Goal: Task Accomplishment & Management: Manage account settings

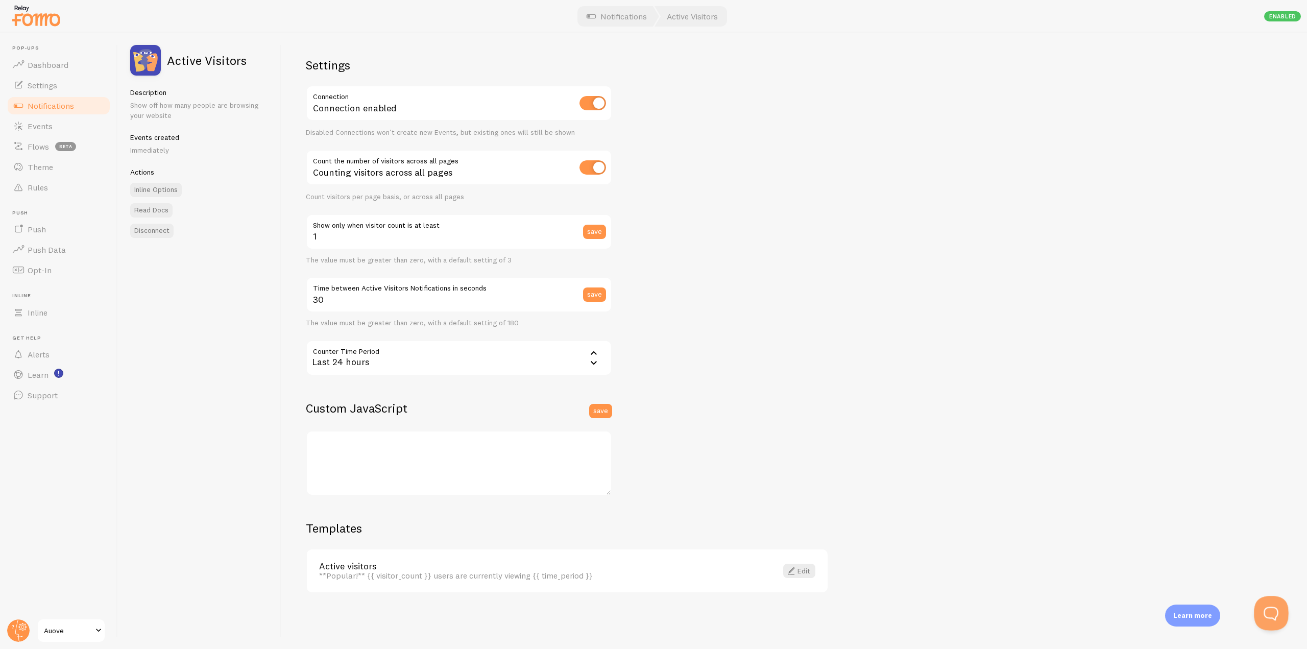
click at [1267, 606] on button "Open Beacon popover" at bounding box center [1269, 611] width 31 height 31
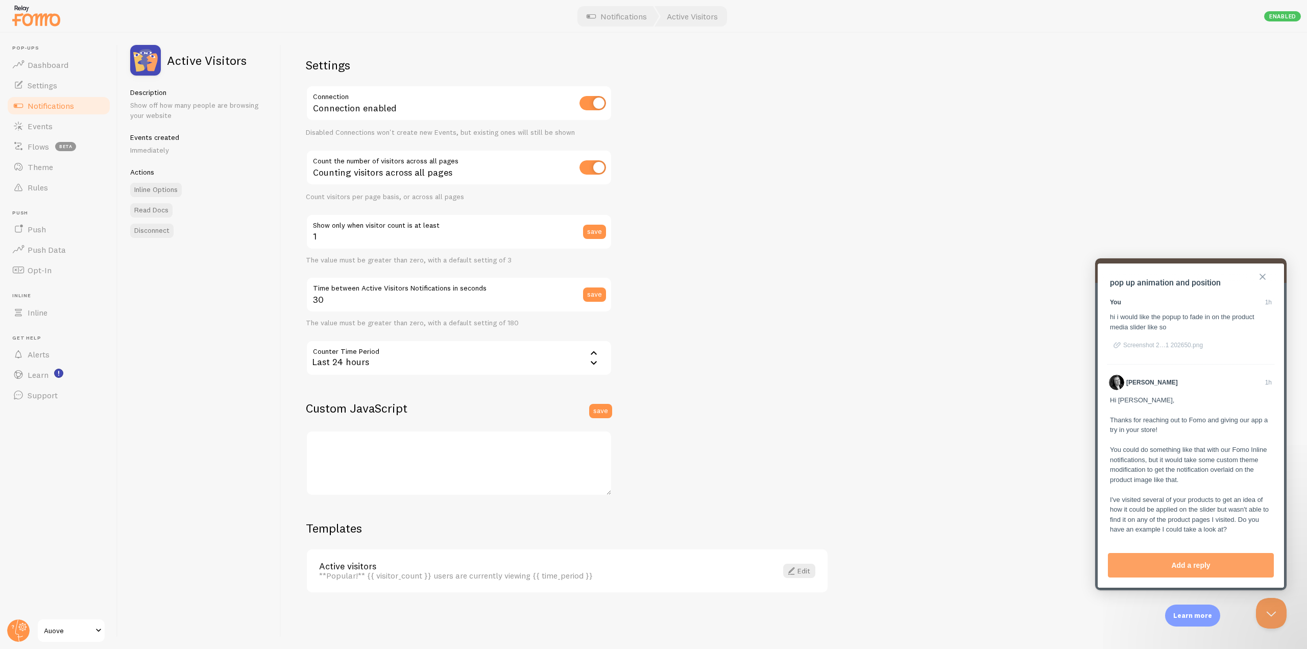
click at [1266, 273] on button "Close" at bounding box center [1262, 277] width 16 height 16
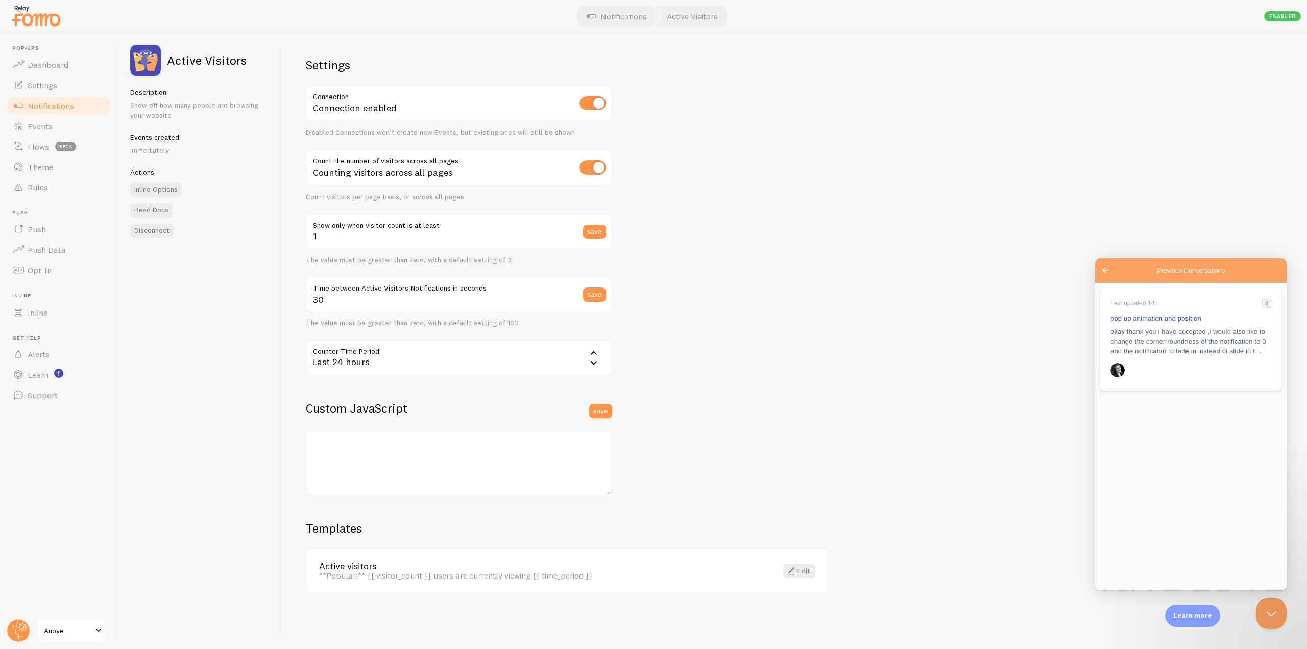
click at [1100, 272] on span "Go back" at bounding box center [1105, 270] width 12 height 12
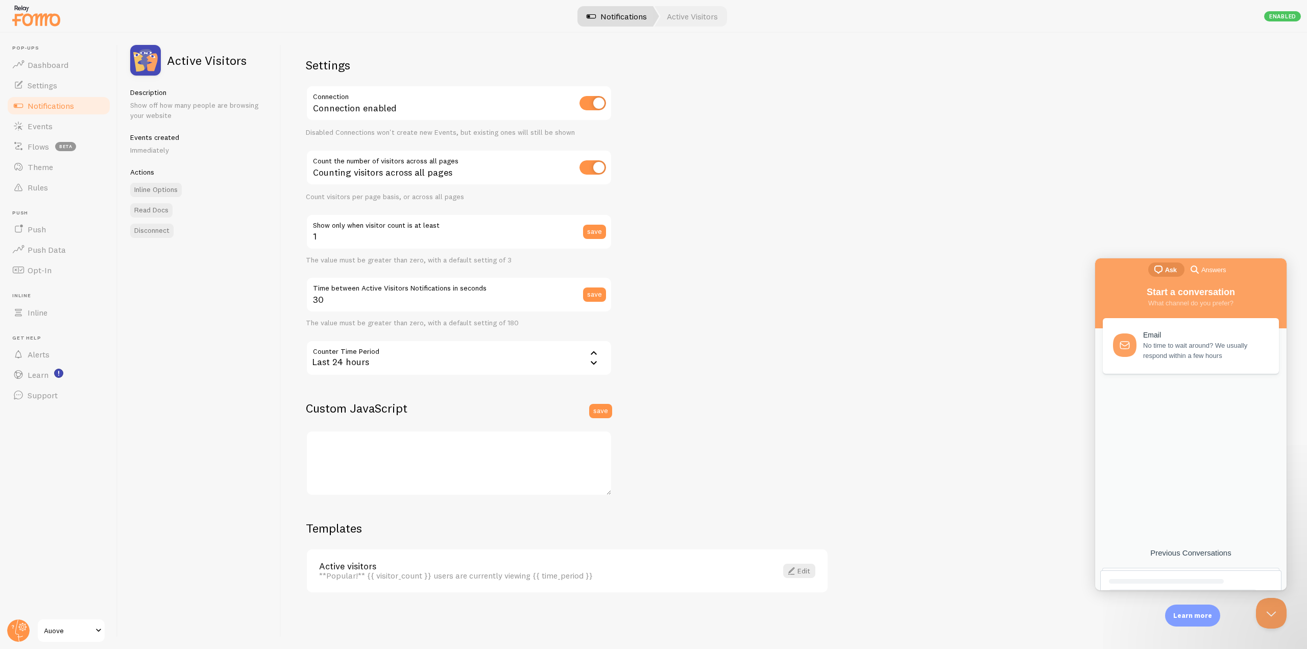
click at [640, 16] on link "Notifications" at bounding box center [616, 16] width 85 height 20
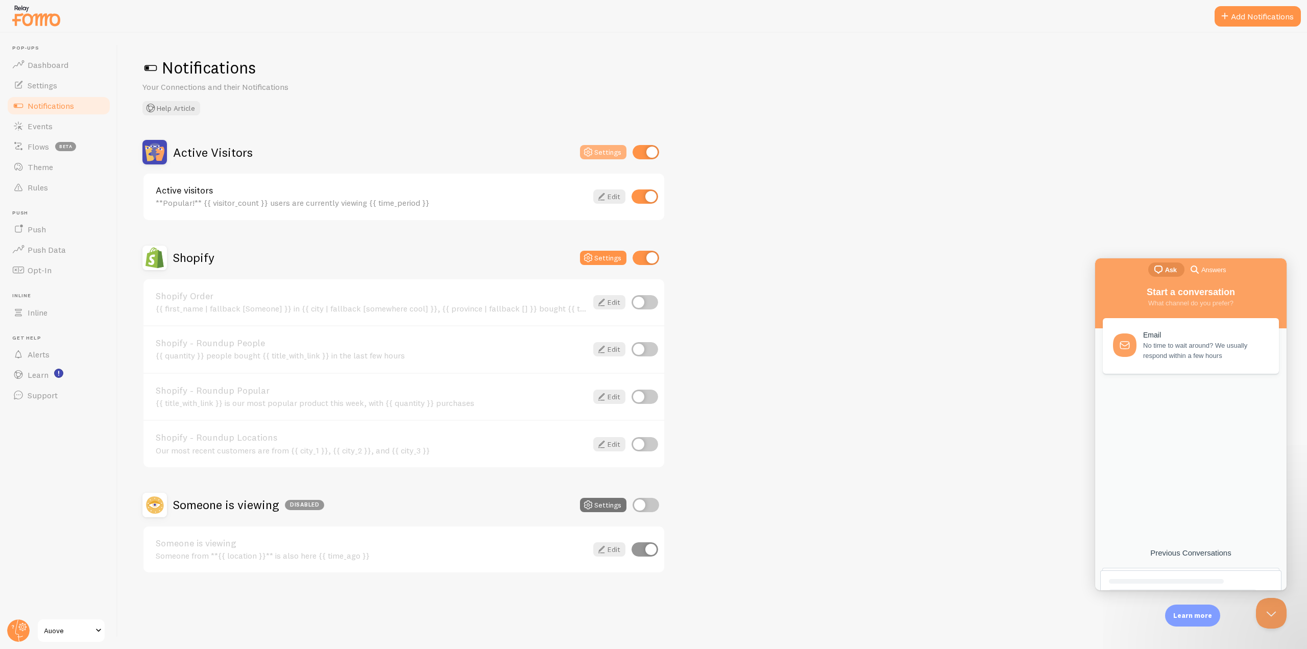
click at [605, 151] on button "Settings" at bounding box center [603, 152] width 46 height 14
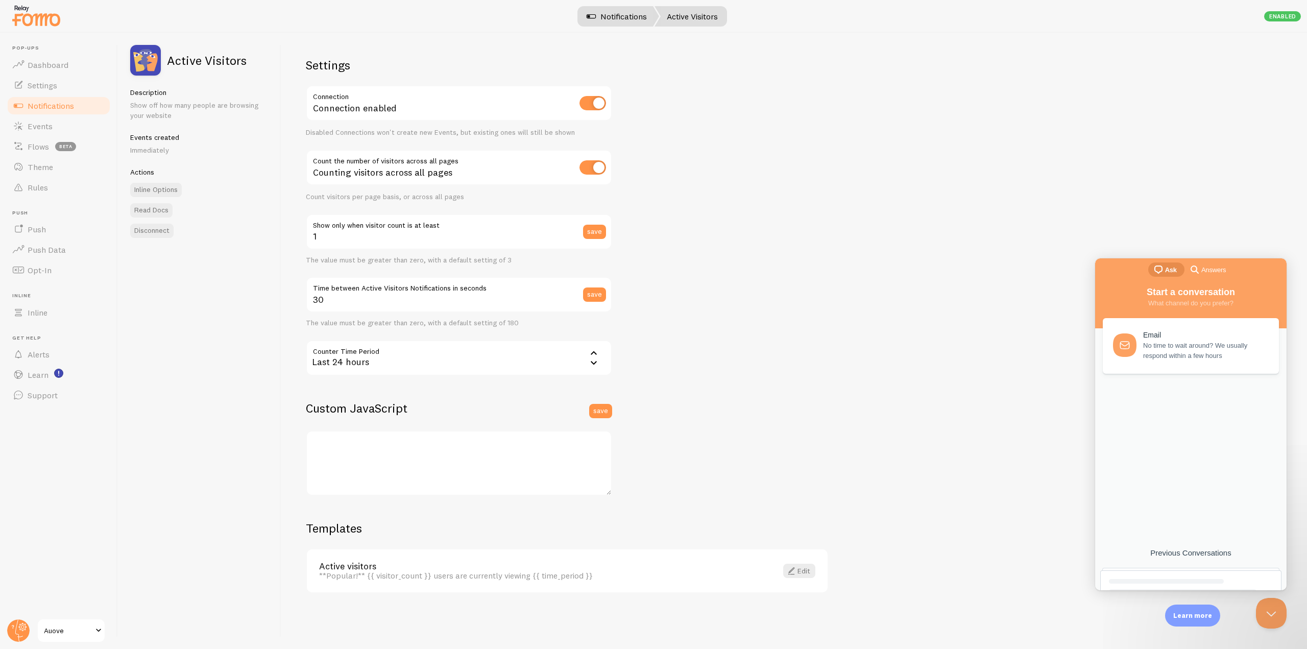
click at [621, 21] on link "Notifications" at bounding box center [616, 16] width 85 height 20
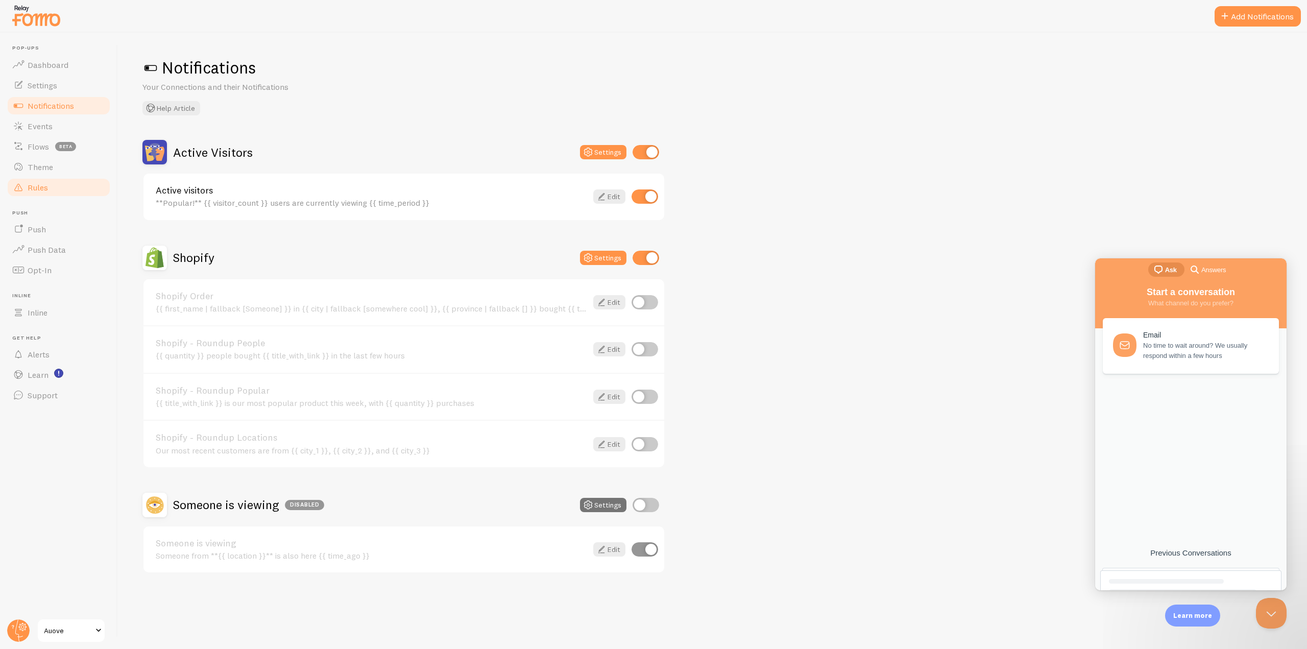
click at [46, 185] on span "Rules" at bounding box center [38, 187] width 20 height 10
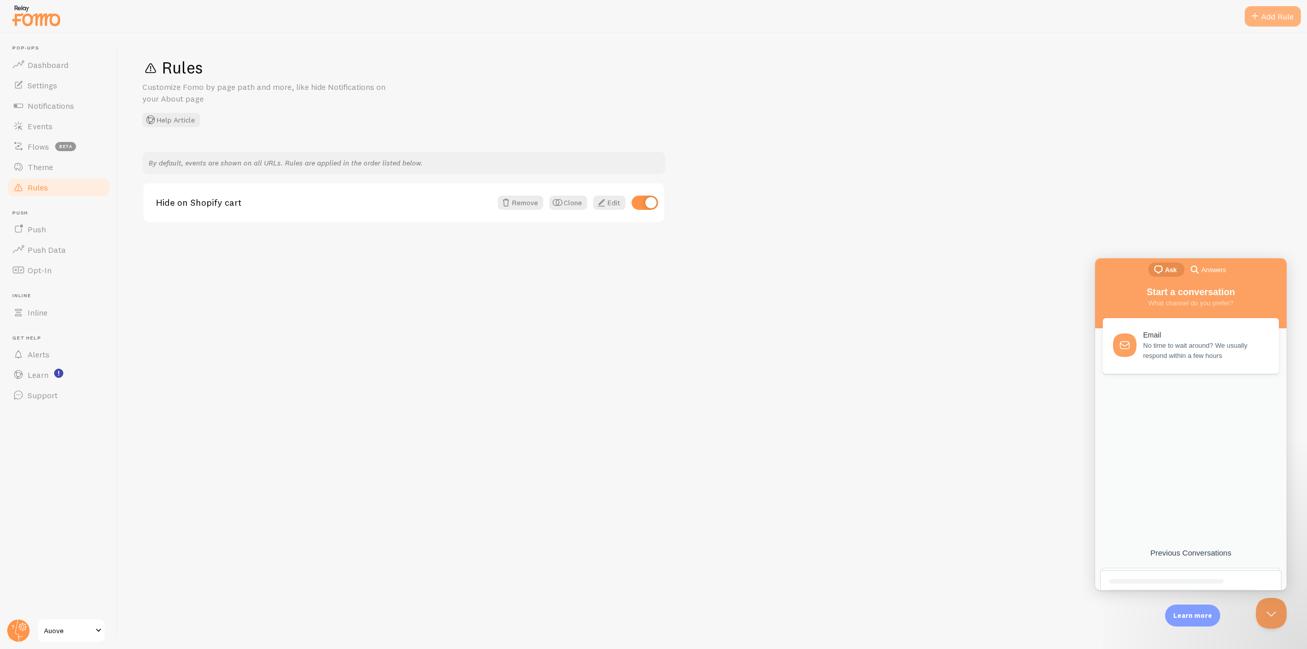
click at [1273, 20] on div "Add Rule" at bounding box center [1273, 16] width 56 height 20
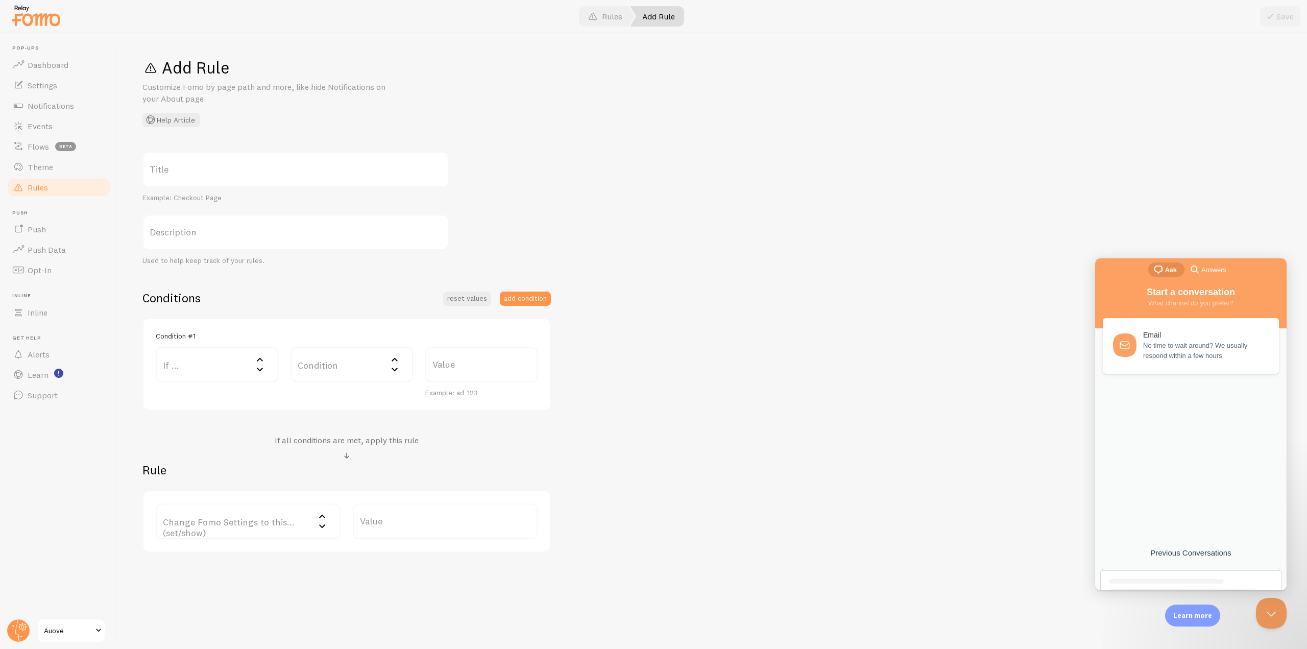
click at [456, 268] on div "Title Example: Checkout Page Description Used to help keep track of your rules.…" at bounding box center [712, 352] width 1140 height 401
click at [60, 228] on link "Push" at bounding box center [58, 229] width 105 height 20
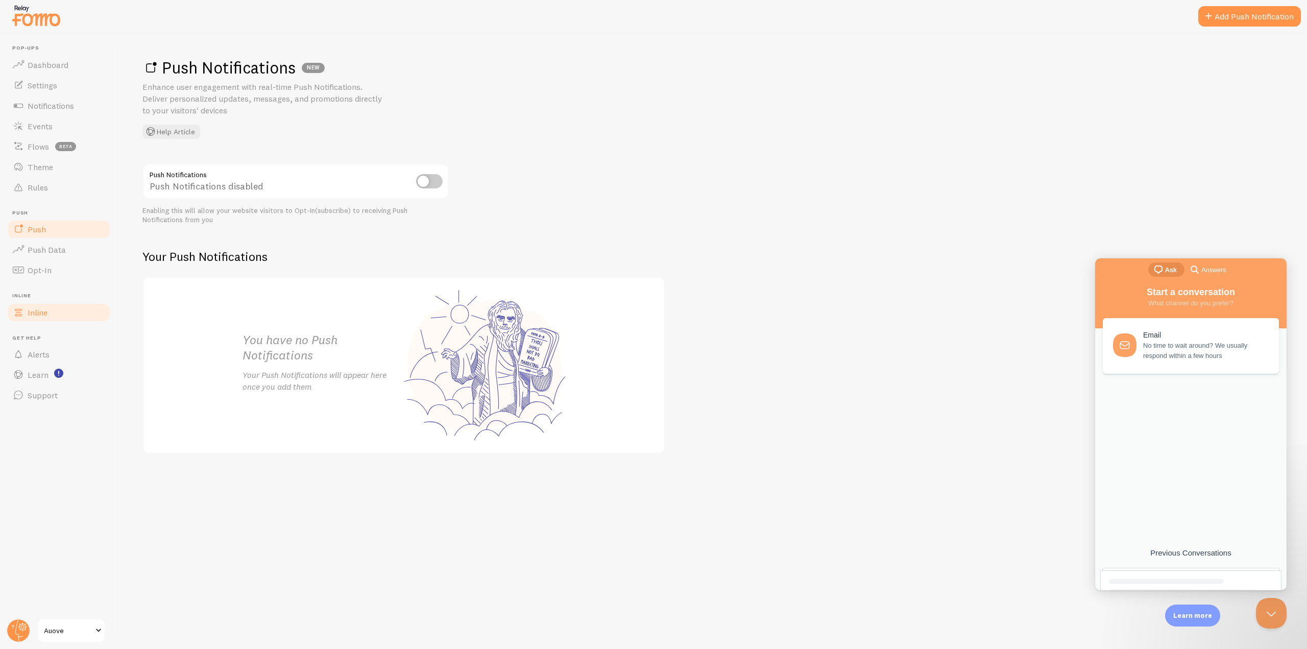
click at [60, 315] on link "Inline" at bounding box center [58, 312] width 105 height 20
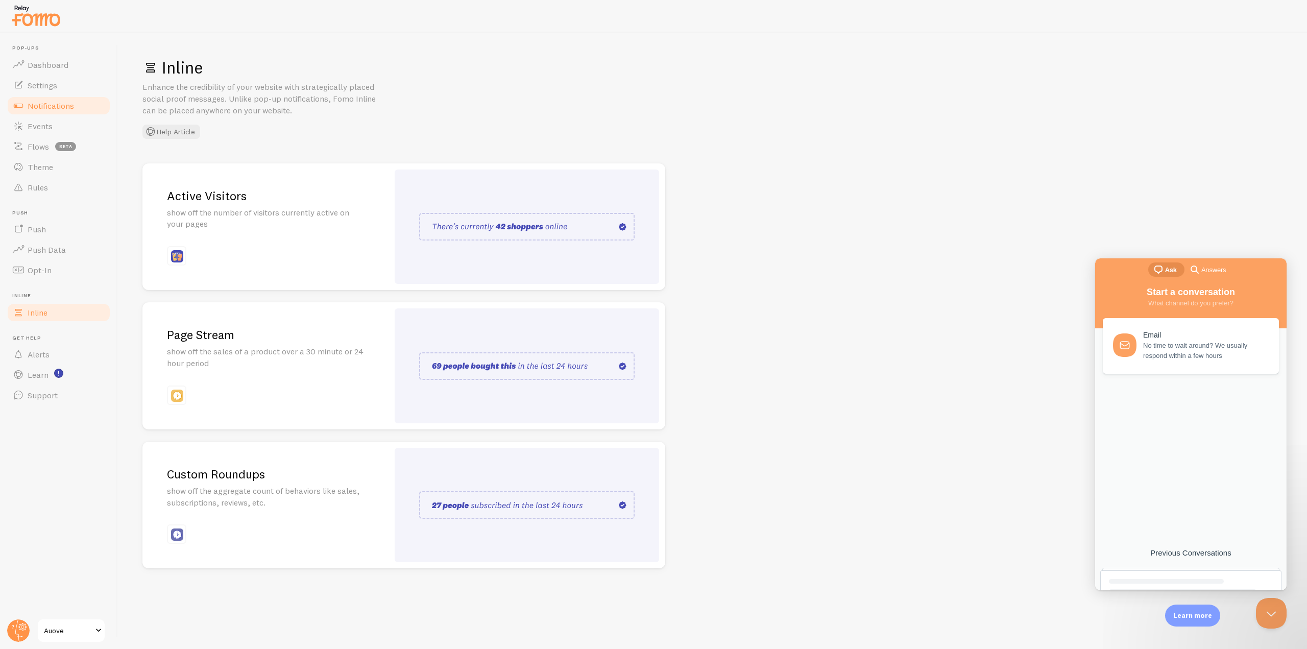
click at [53, 111] on link "Notifications" at bounding box center [58, 105] width 105 height 20
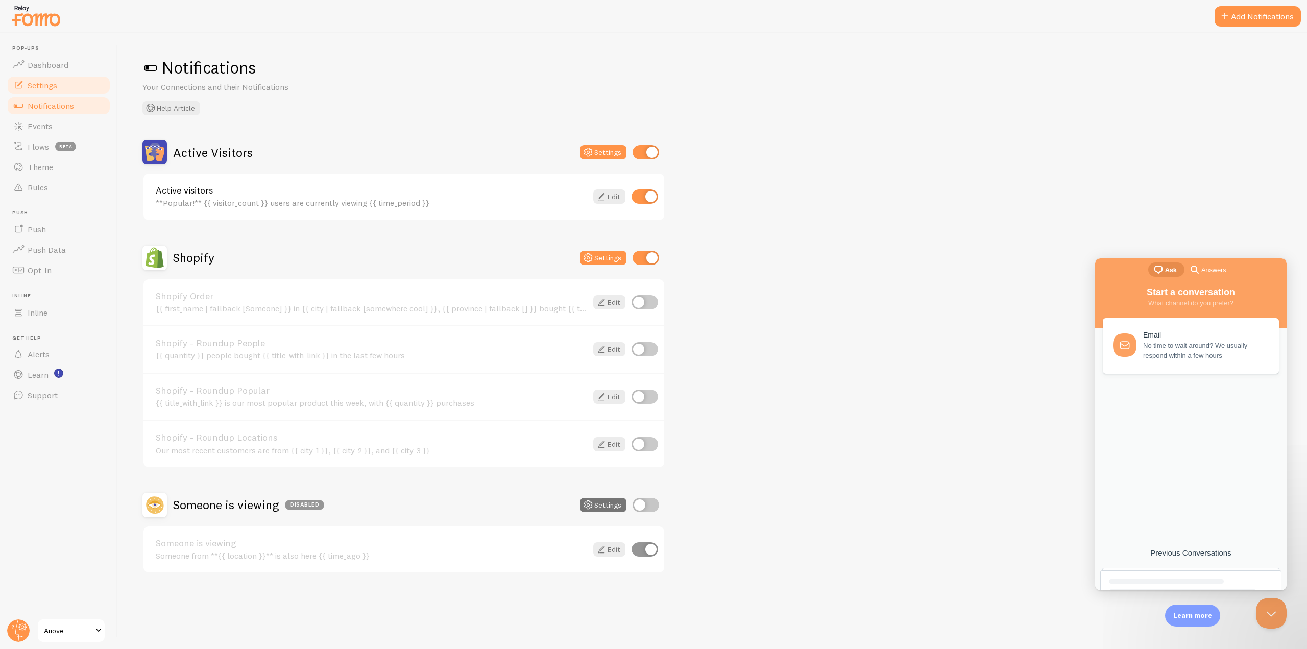
click at [51, 89] on span "Settings" at bounding box center [43, 85] width 30 height 10
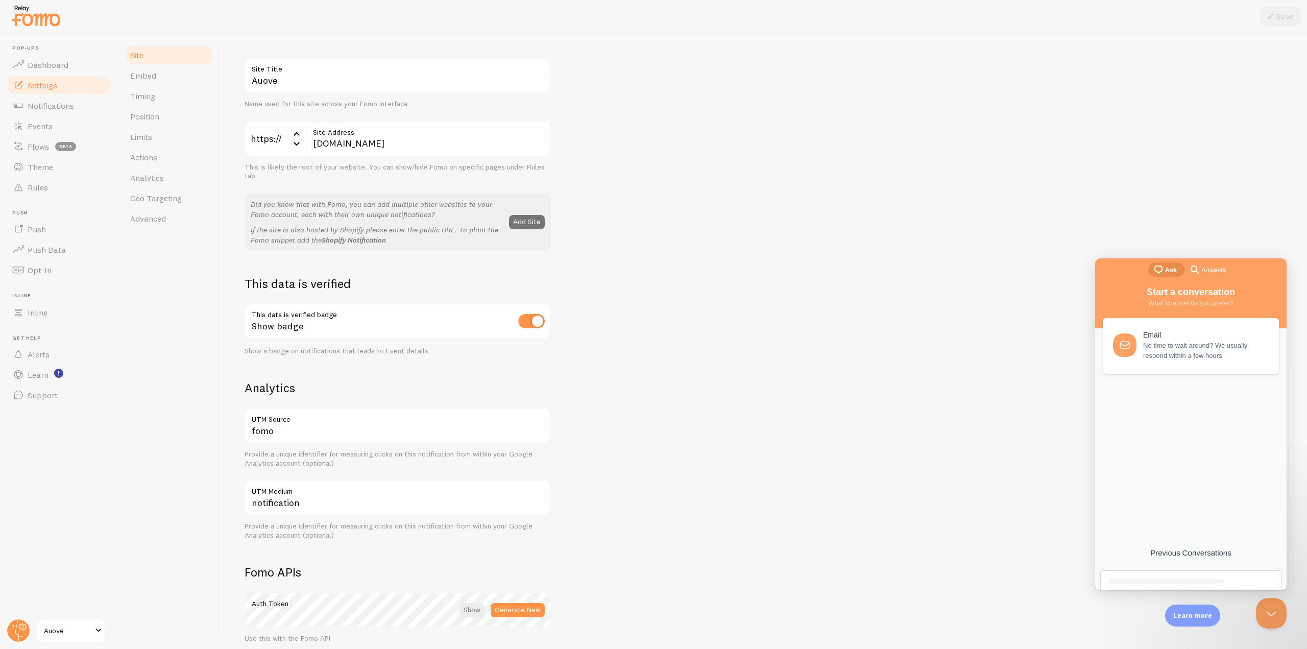
scroll to position [9, 0]
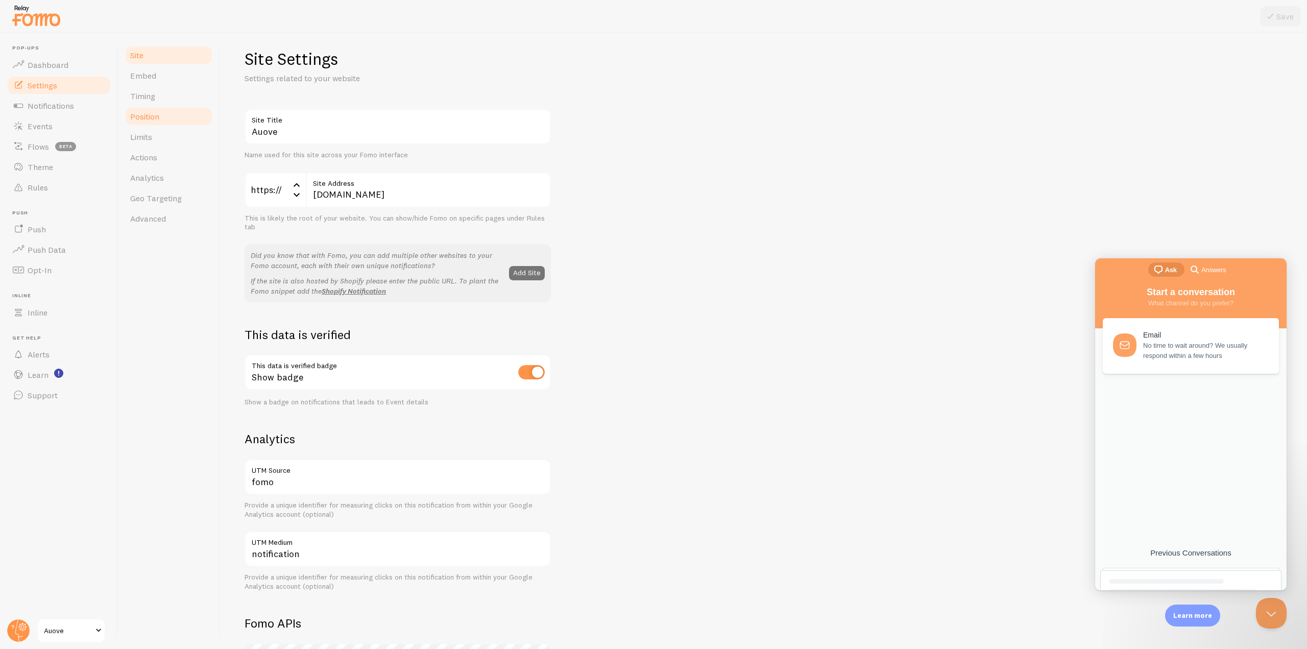
click at [153, 113] on span "Position" at bounding box center [144, 116] width 29 height 10
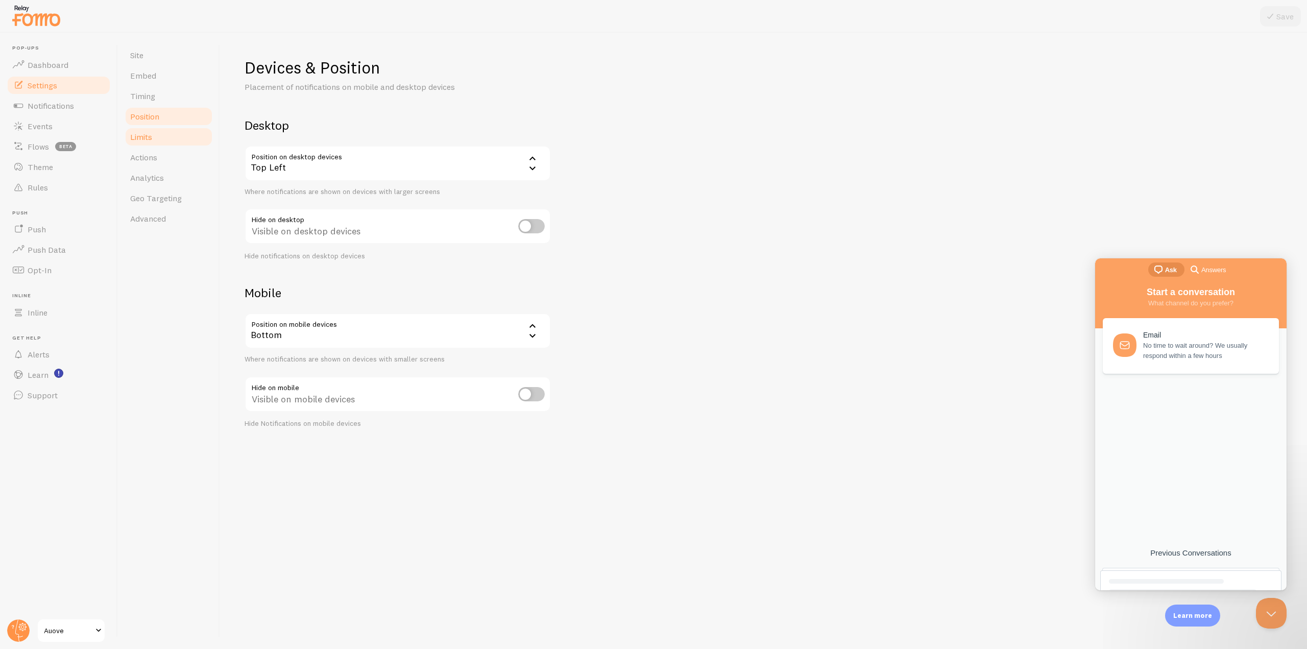
click at [148, 135] on span "Limits" at bounding box center [141, 137] width 22 height 10
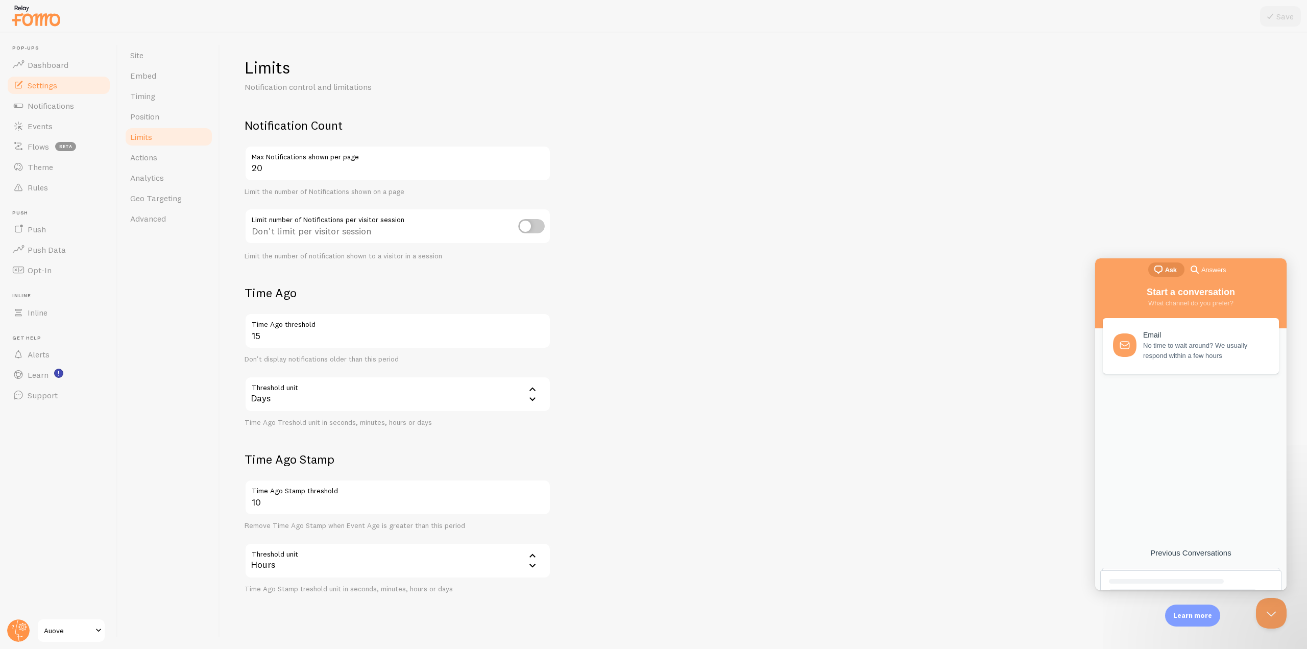
scroll to position [13, 0]
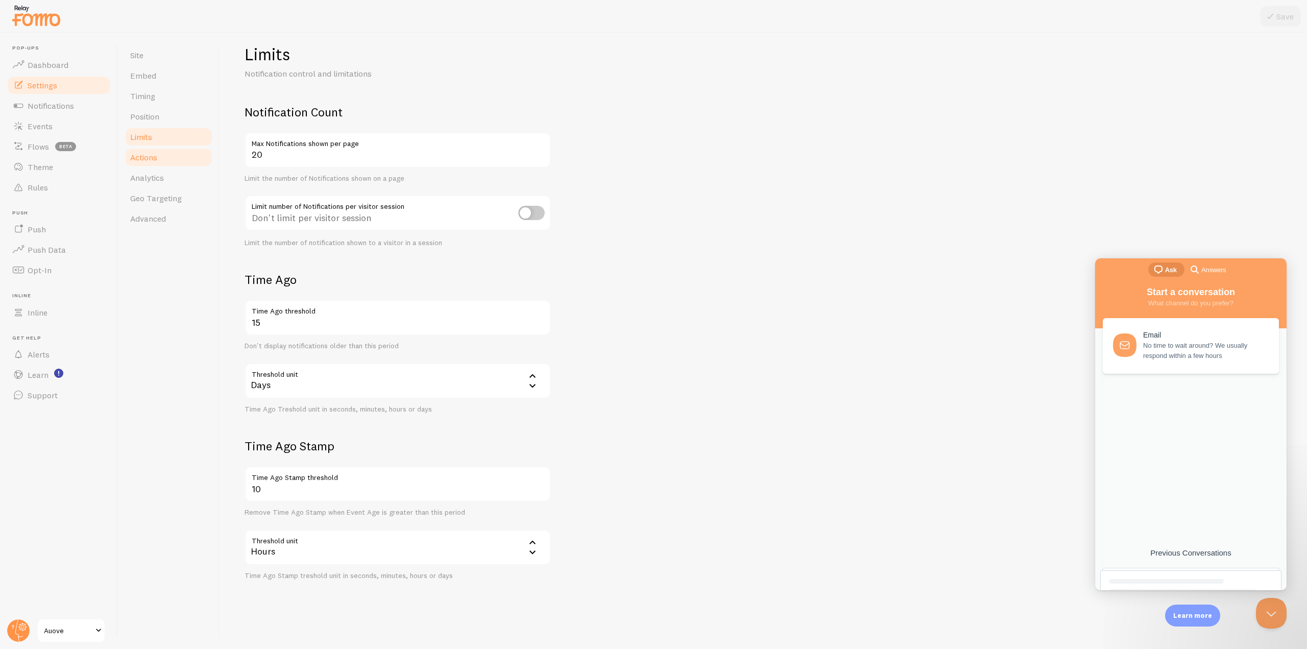
click at [159, 153] on link "Actions" at bounding box center [168, 157] width 89 height 20
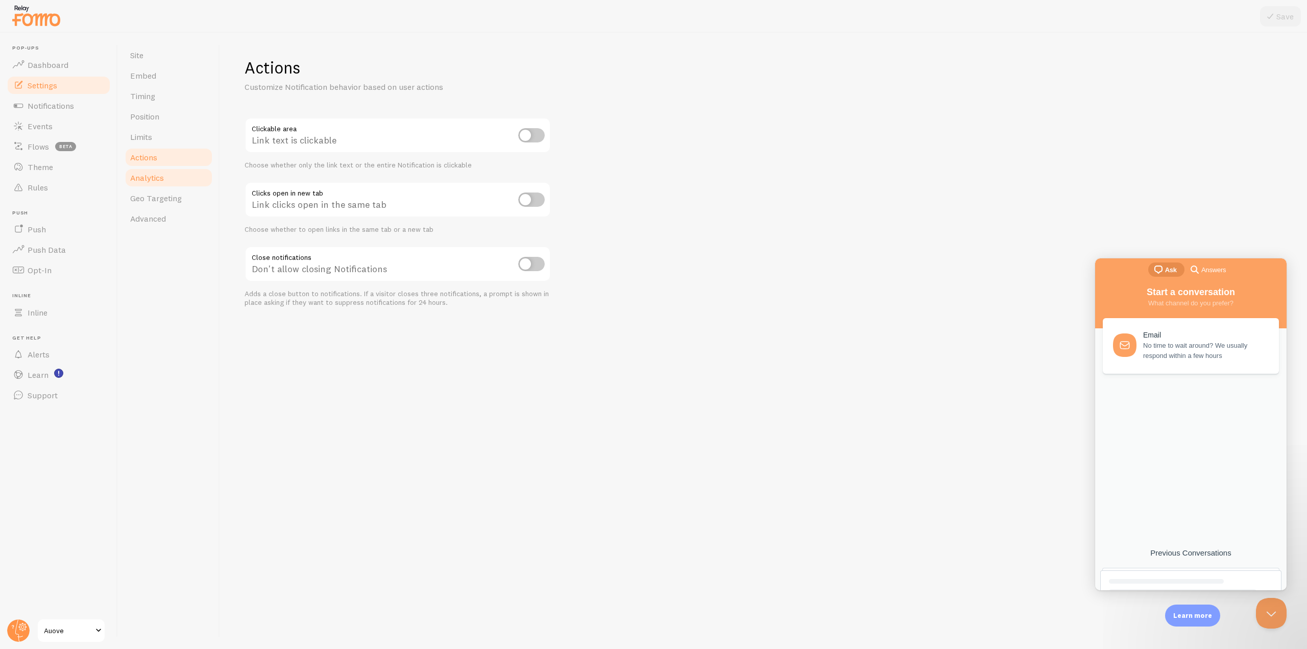
click at [158, 179] on span "Analytics" at bounding box center [147, 178] width 34 height 10
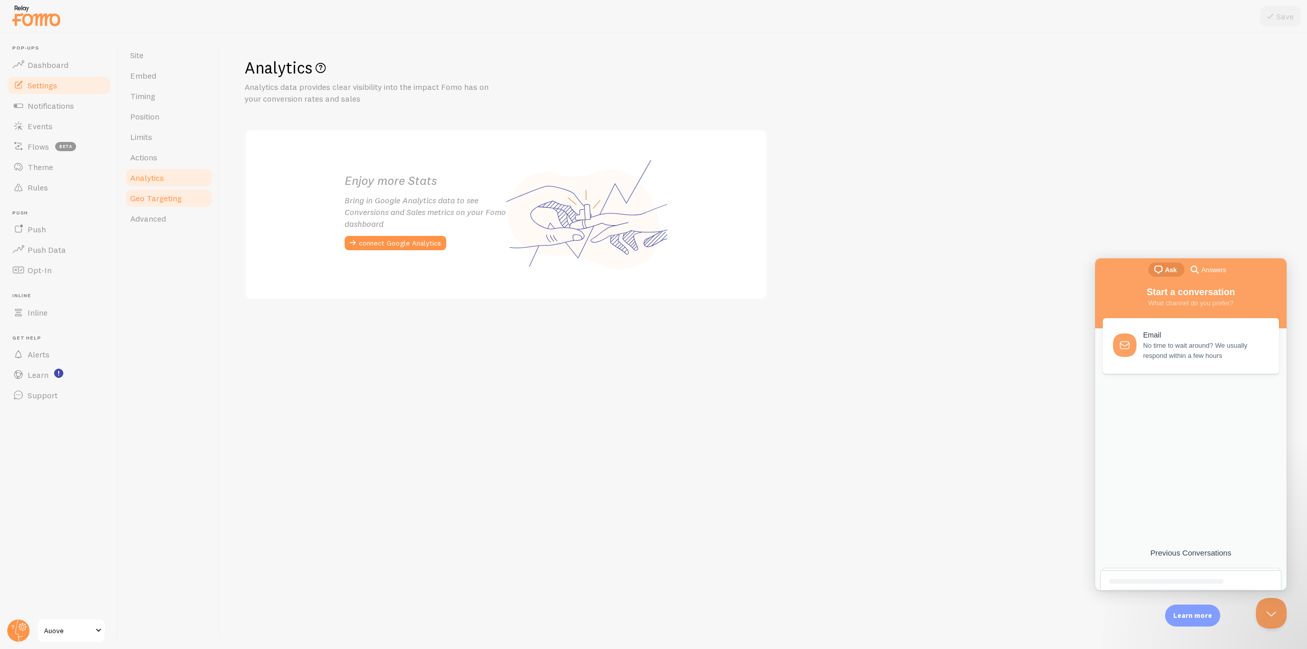
click at [157, 192] on link "Geo Targeting" at bounding box center [168, 198] width 89 height 20
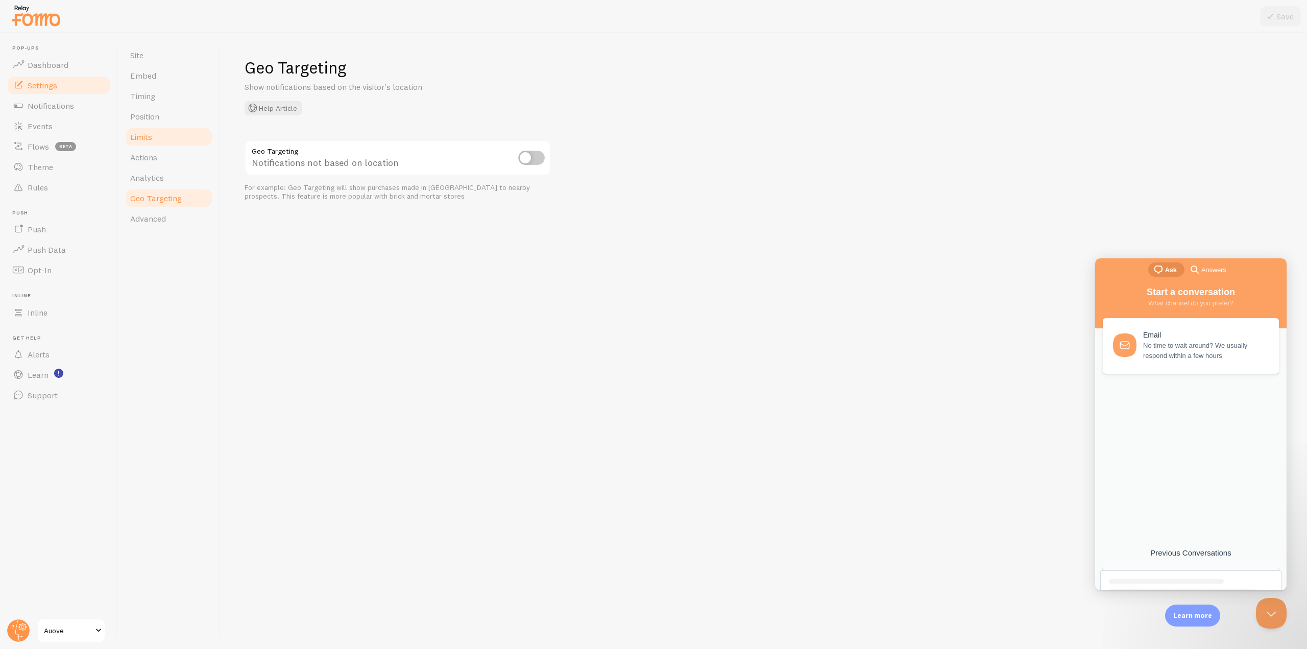
click at [165, 128] on link "Limits" at bounding box center [168, 137] width 89 height 20
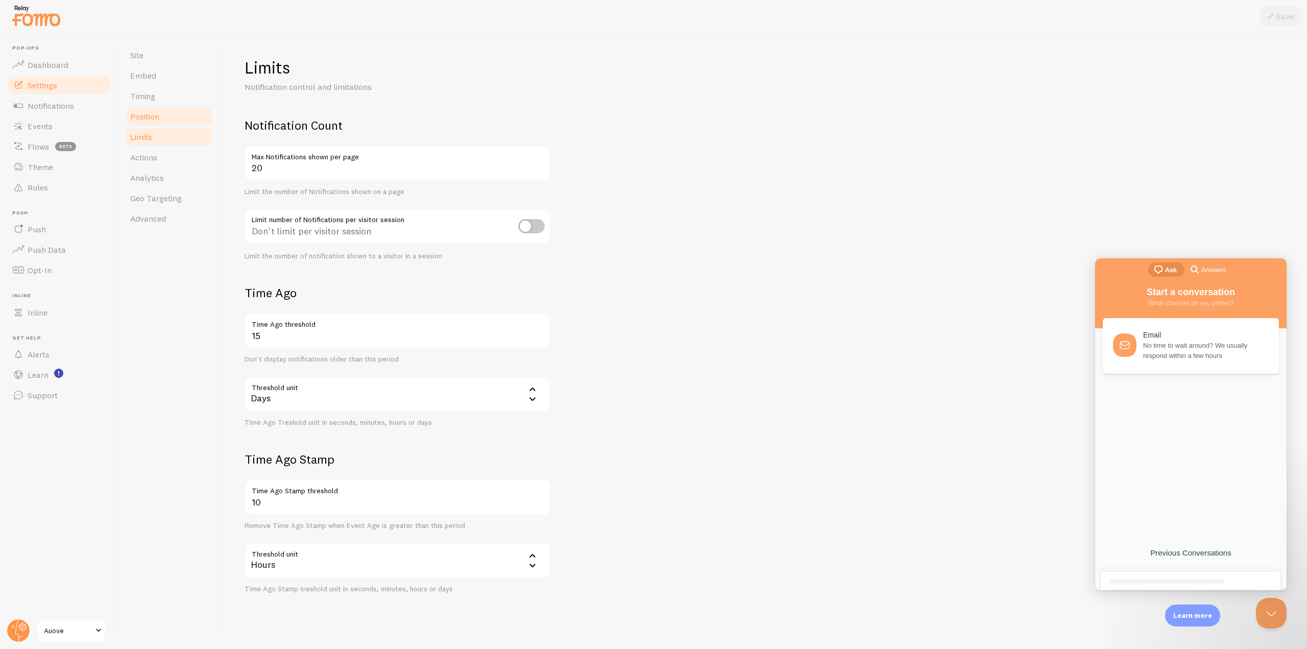
click at [165, 119] on link "Position" at bounding box center [168, 116] width 89 height 20
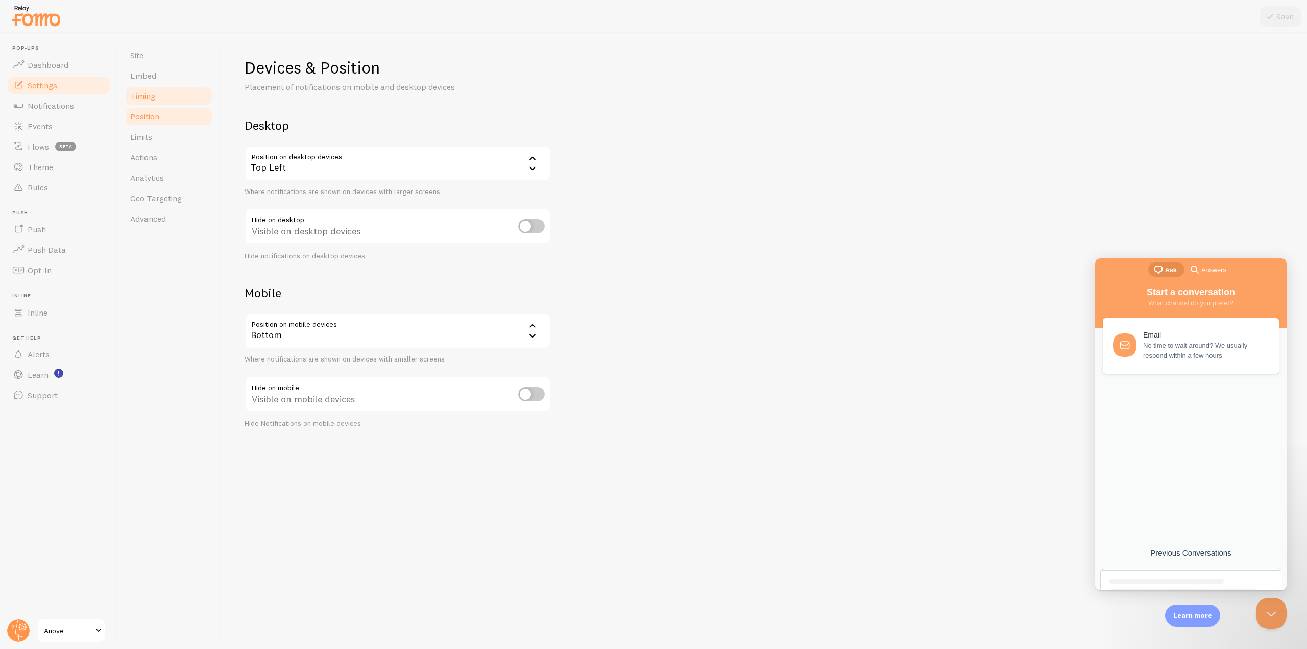
click at [163, 94] on link "Timing" at bounding box center [168, 96] width 89 height 20
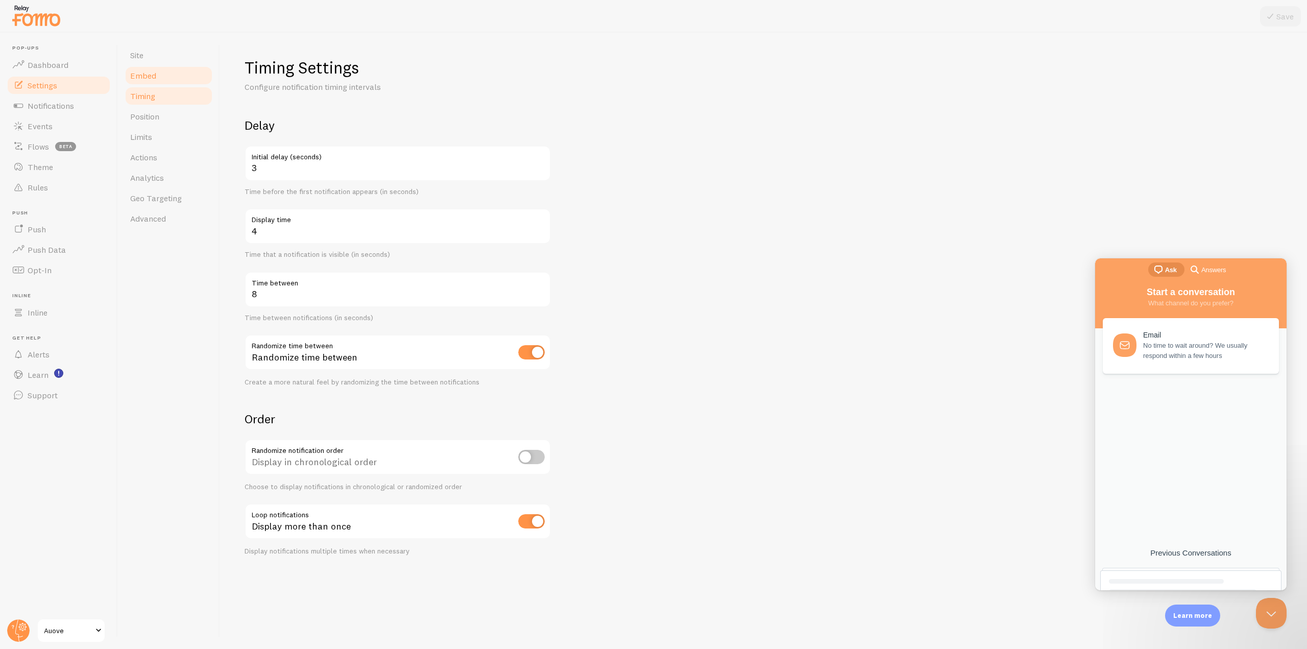
click at [160, 72] on link "Embed" at bounding box center [168, 75] width 89 height 20
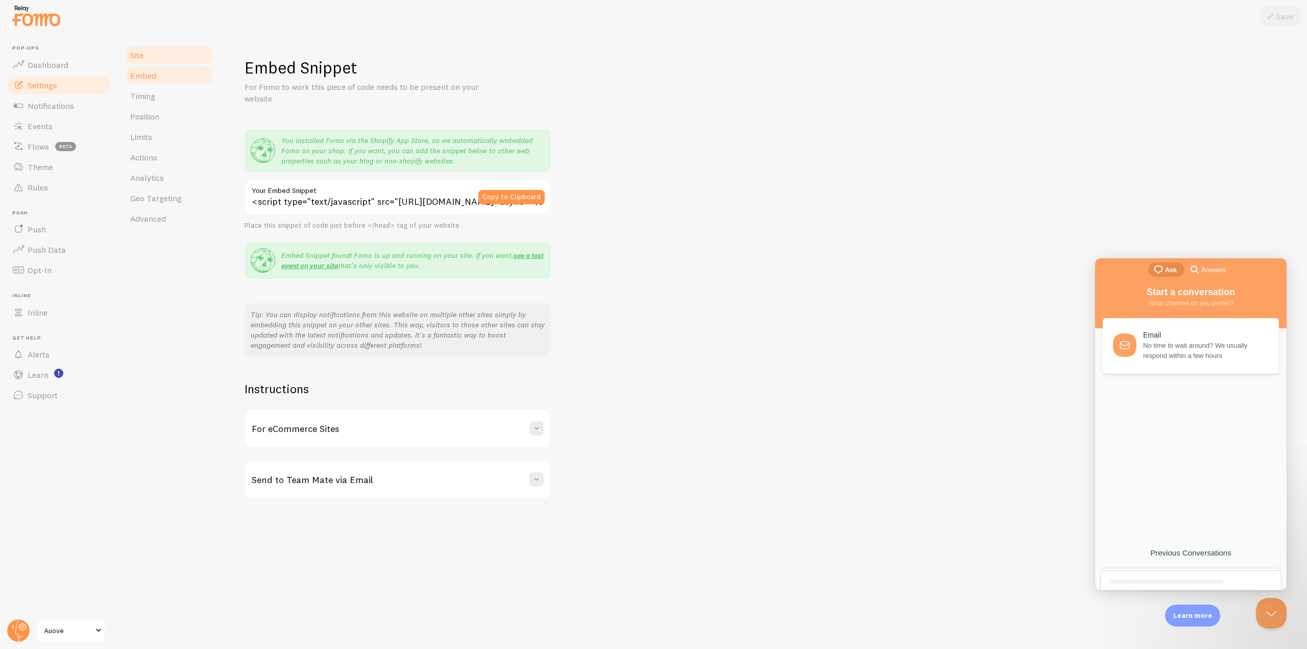
click at [159, 62] on link "Site" at bounding box center [168, 55] width 89 height 20
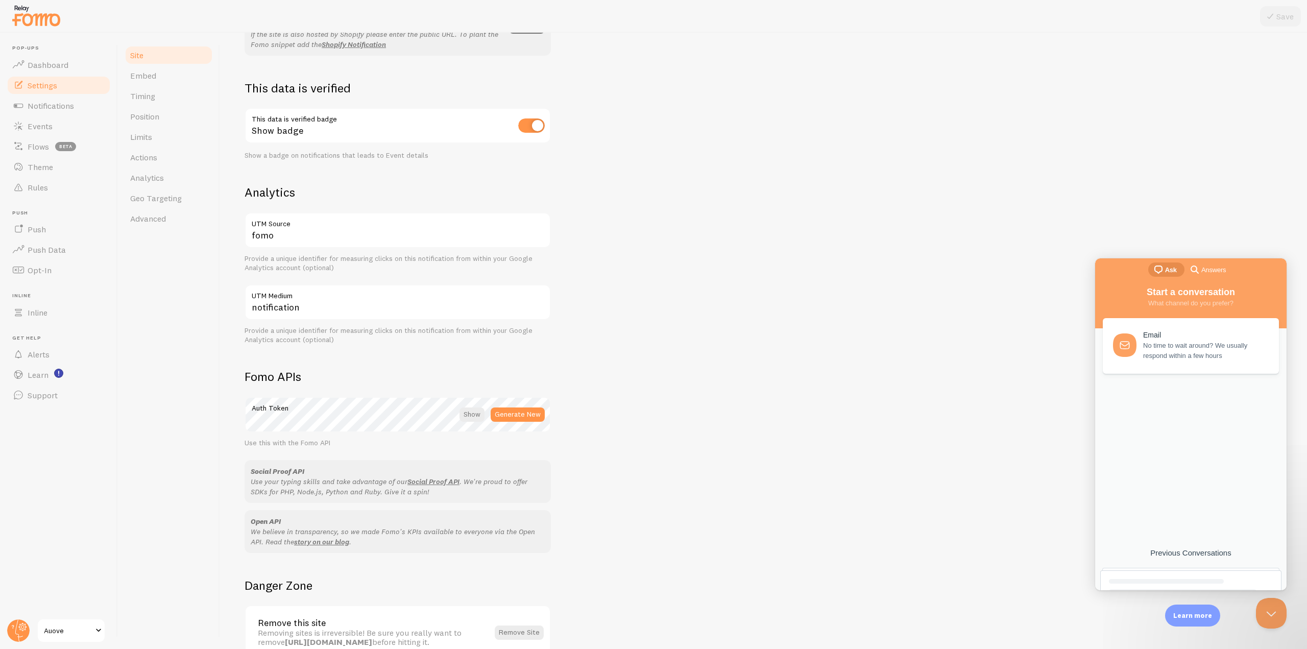
scroll to position [315, 0]
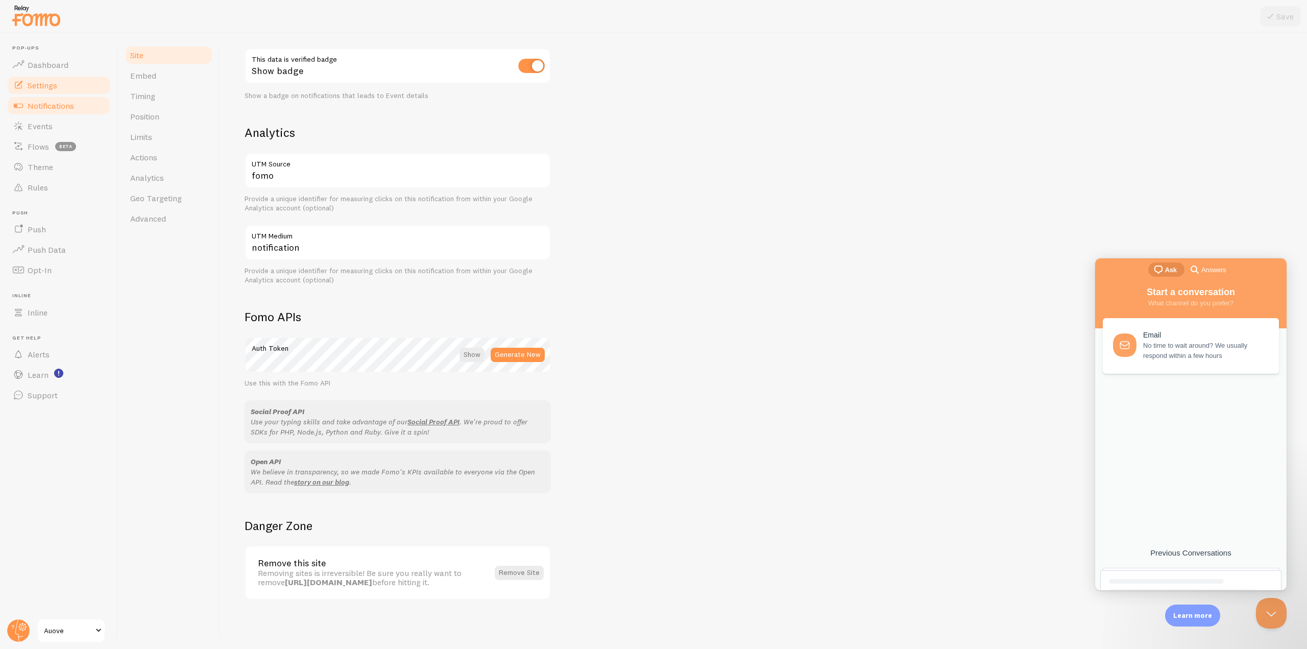
click at [50, 110] on span "Notifications" at bounding box center [51, 106] width 46 height 10
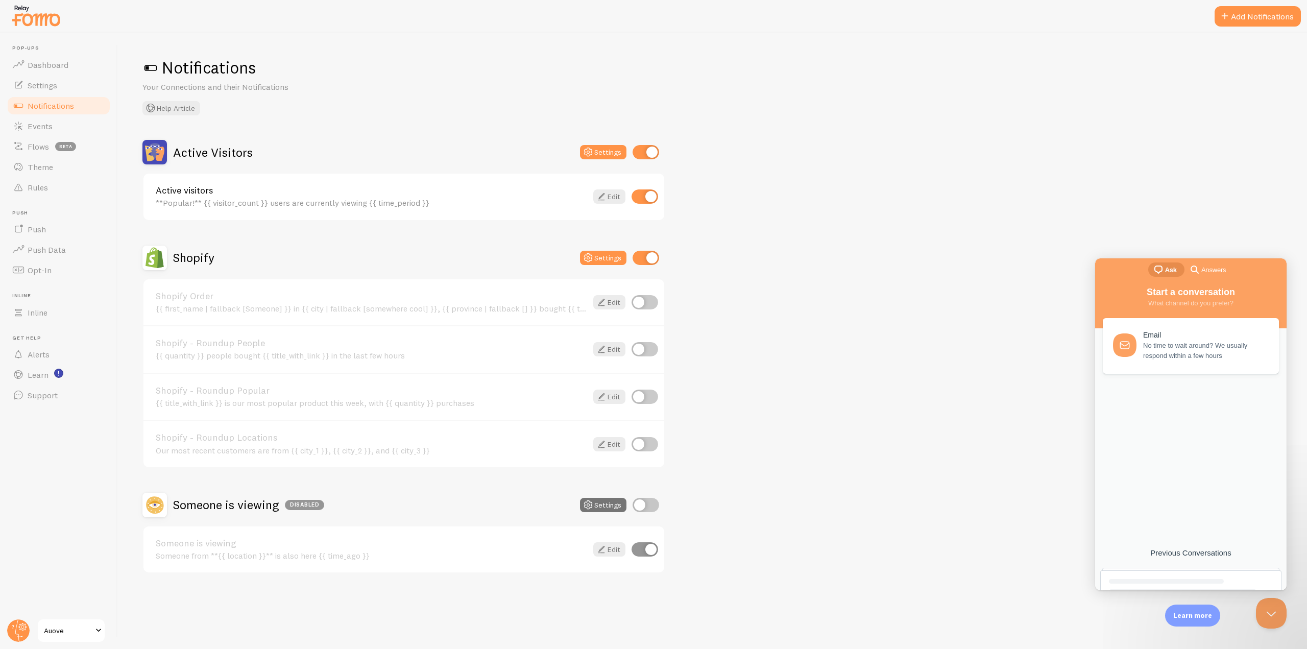
click at [292, 192] on link "Active visitors" at bounding box center [371, 190] width 431 height 9
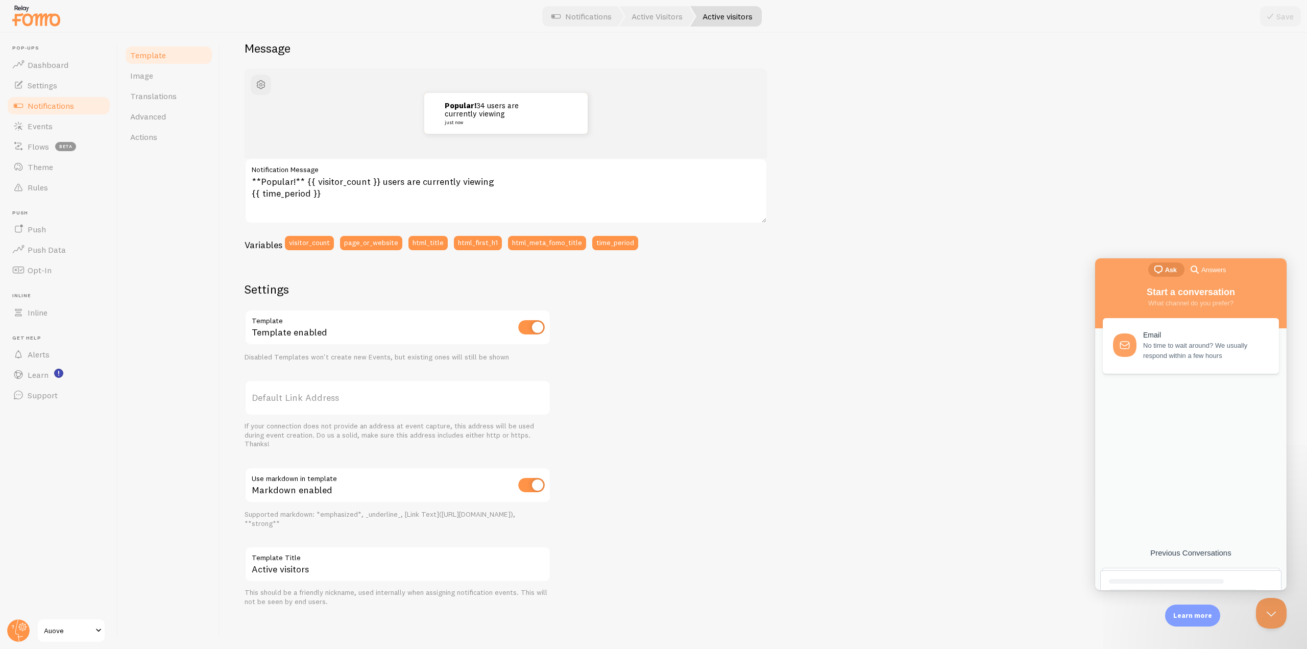
scroll to position [38, 0]
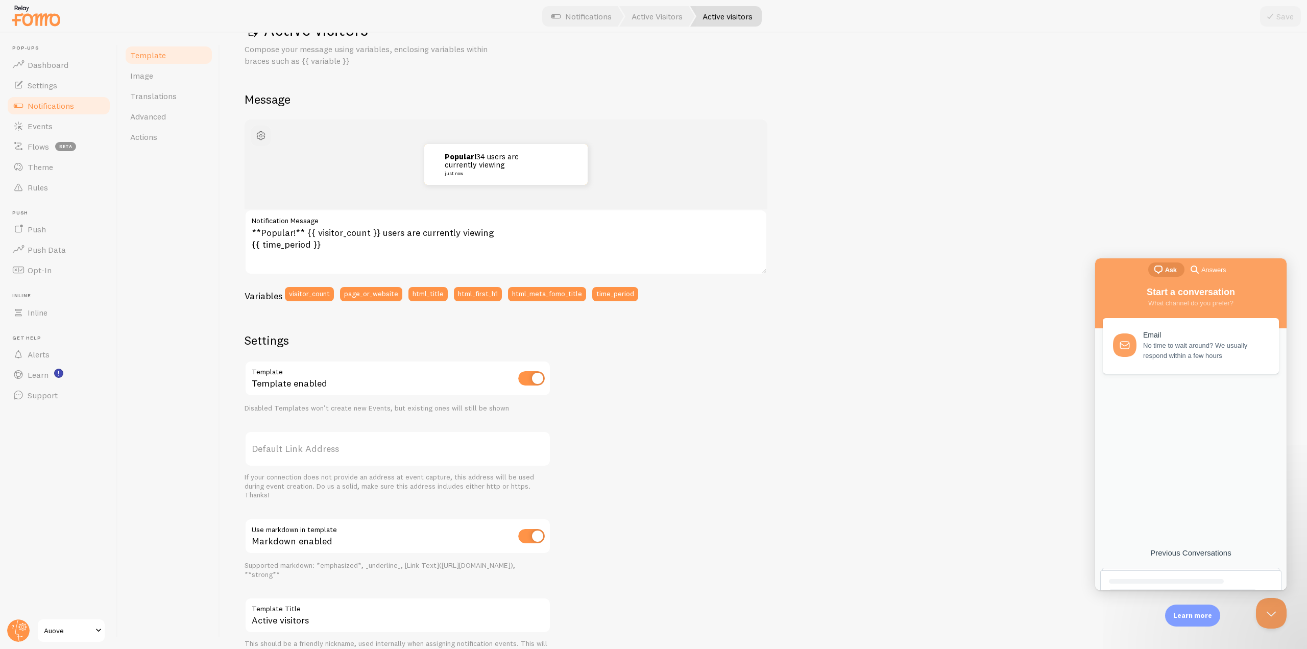
click at [264, 138] on span "button" at bounding box center [261, 136] width 12 height 12
click at [693, 402] on div "Popular! 34 users are currently viewing just now **Popular!** {{ visitor_count …" at bounding box center [764, 388] width 1038 height 538
click at [152, 80] on link "Image" at bounding box center [168, 75] width 89 height 20
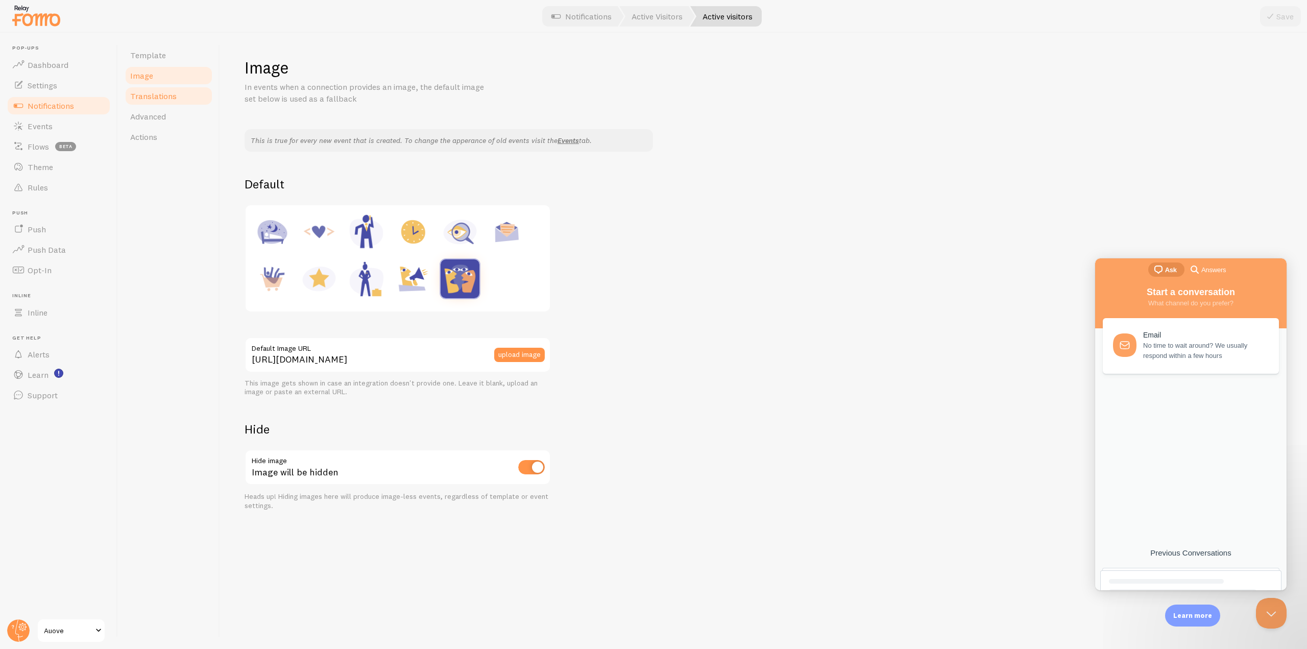
click at [158, 93] on span "Translations" at bounding box center [153, 96] width 46 height 10
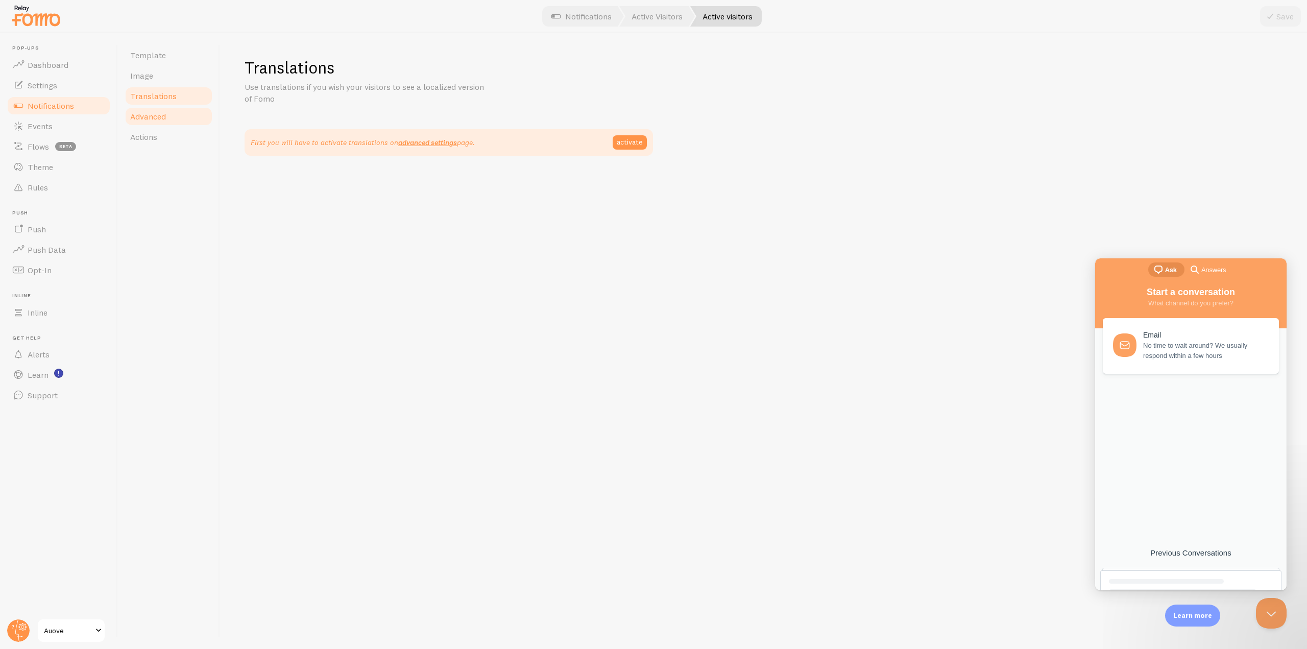
click at [158, 114] on span "Advanced" at bounding box center [148, 116] width 36 height 10
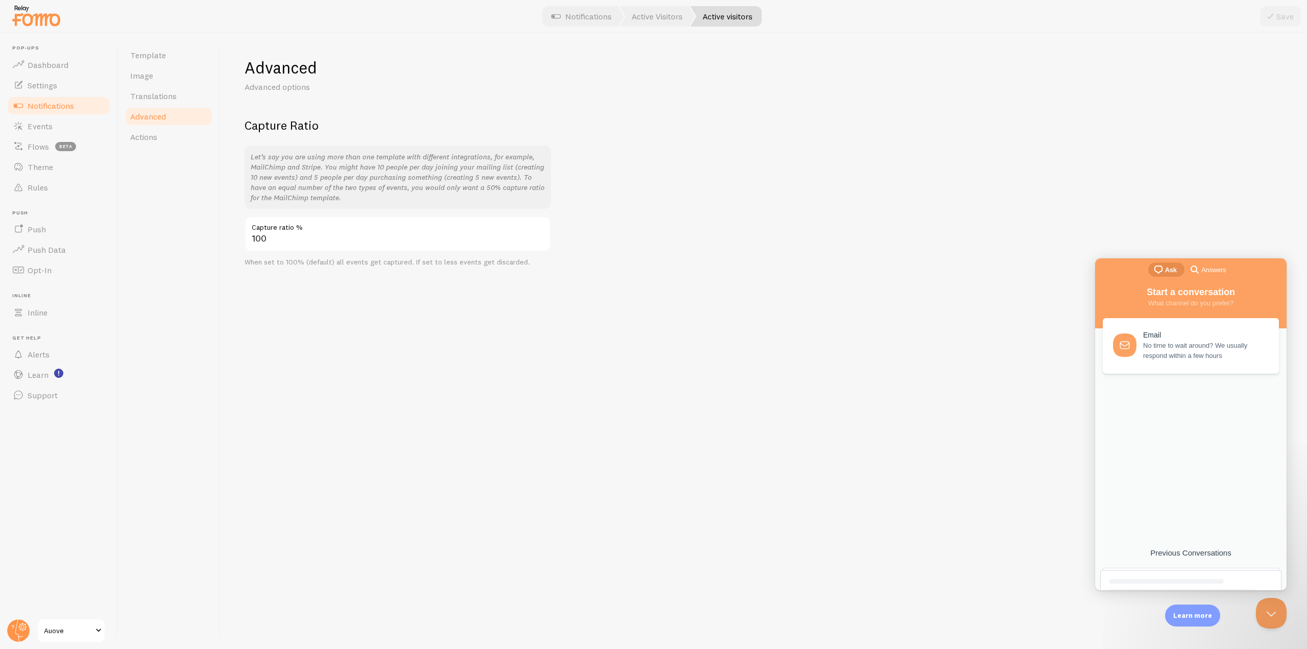
click at [158, 126] on link "Advanced" at bounding box center [168, 116] width 89 height 20
click at [157, 134] on span "Actions" at bounding box center [143, 137] width 27 height 10
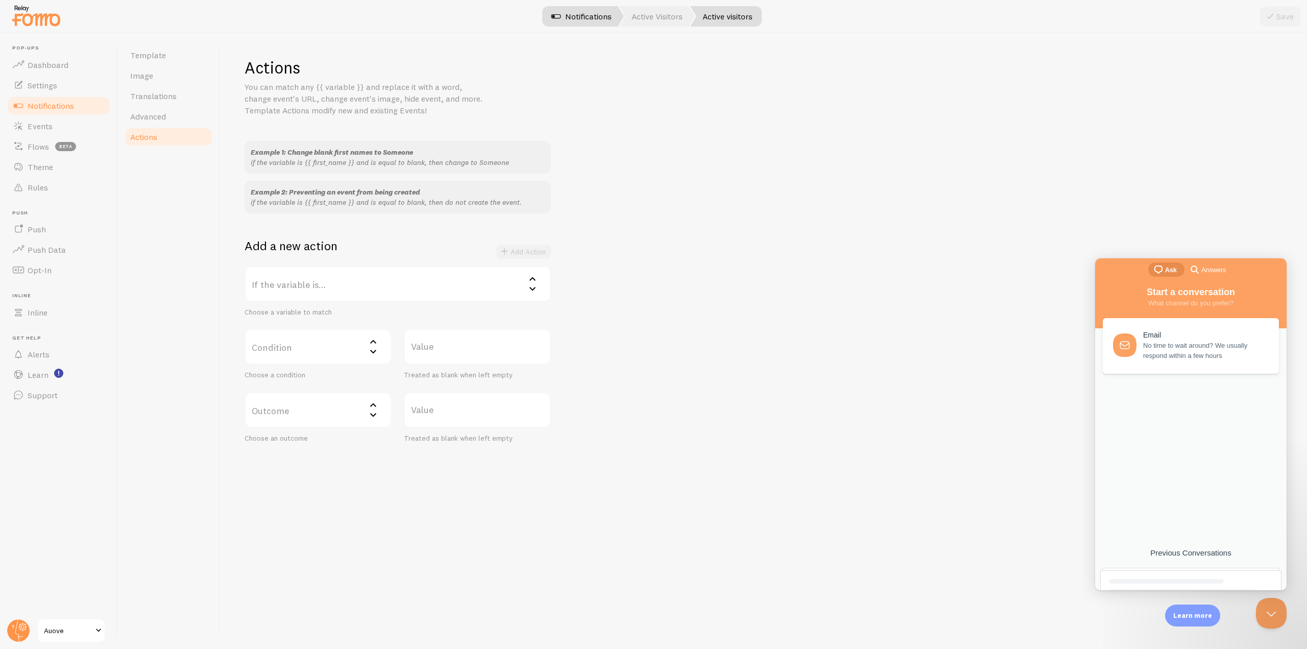
click at [585, 16] on link "Notifications" at bounding box center [581, 16] width 85 height 20
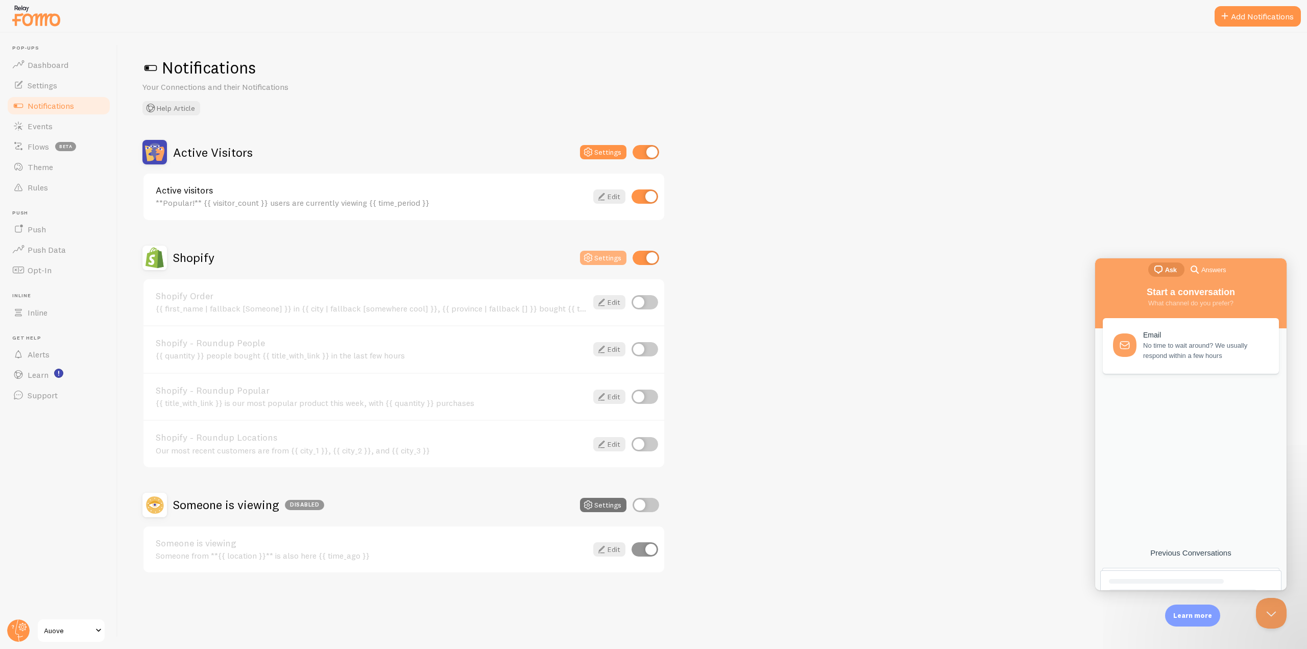
click at [594, 255] on icon at bounding box center [588, 258] width 12 height 12
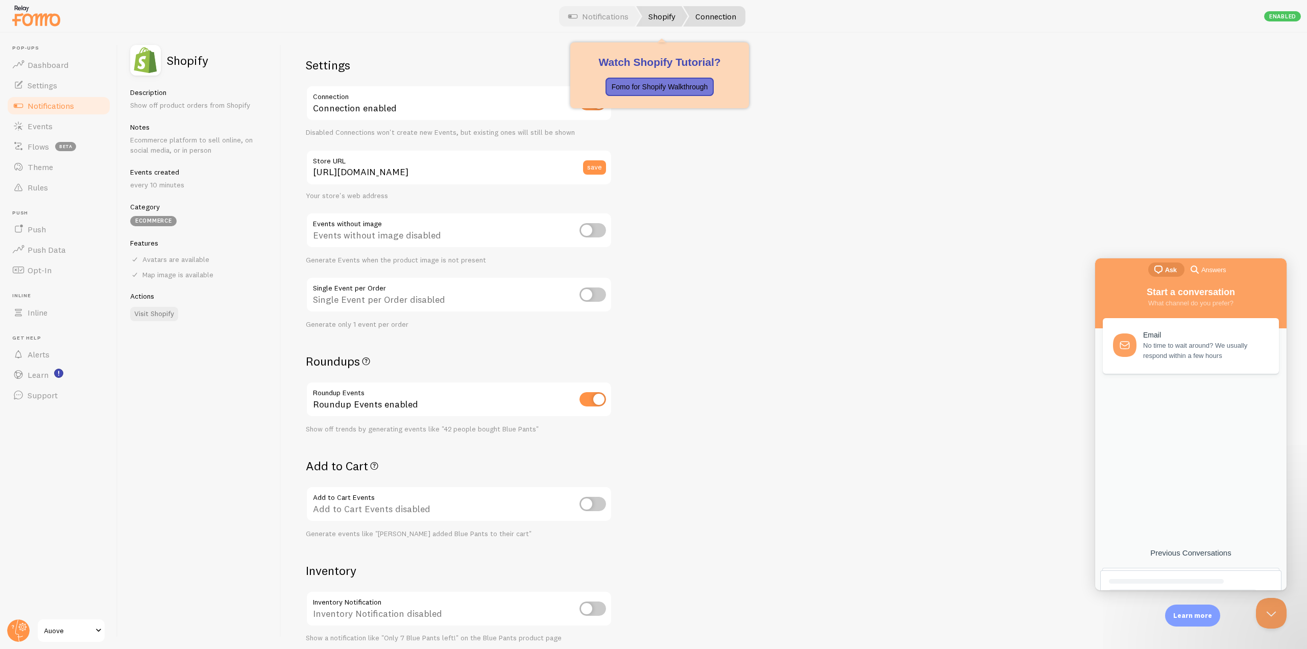
click at [660, 20] on link "Shopify" at bounding box center [662, 16] width 52 height 20
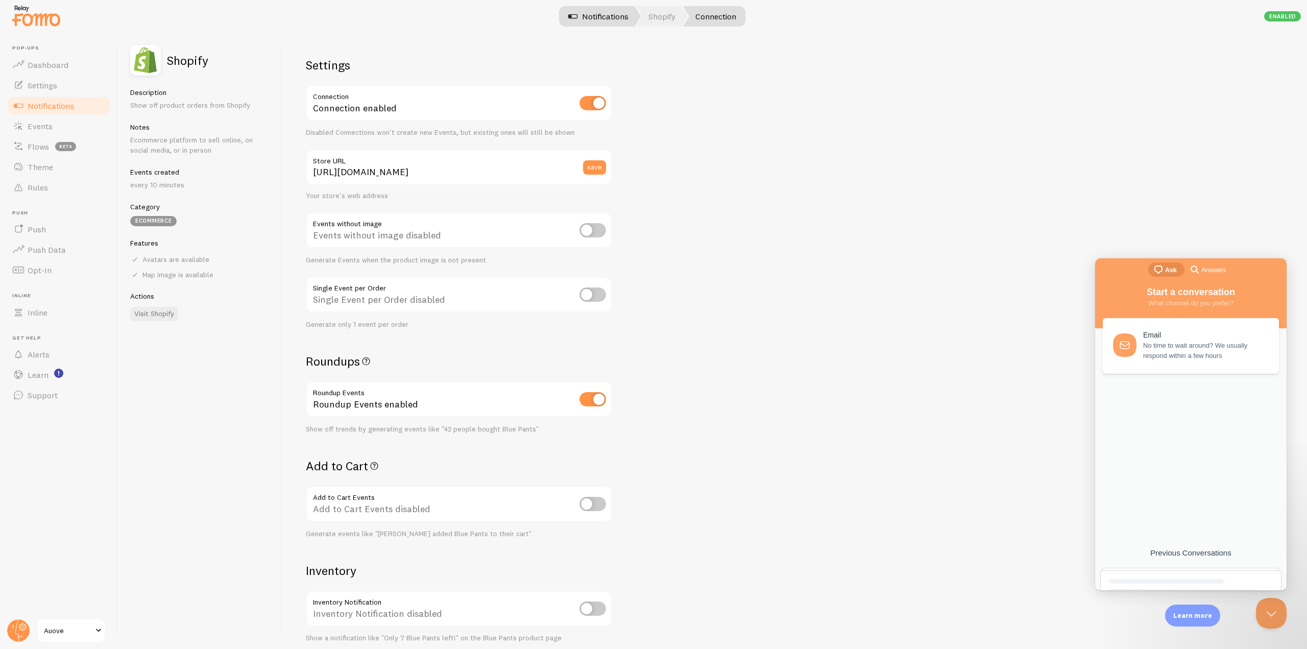
click at [613, 15] on link "Notifications" at bounding box center [598, 16] width 85 height 20
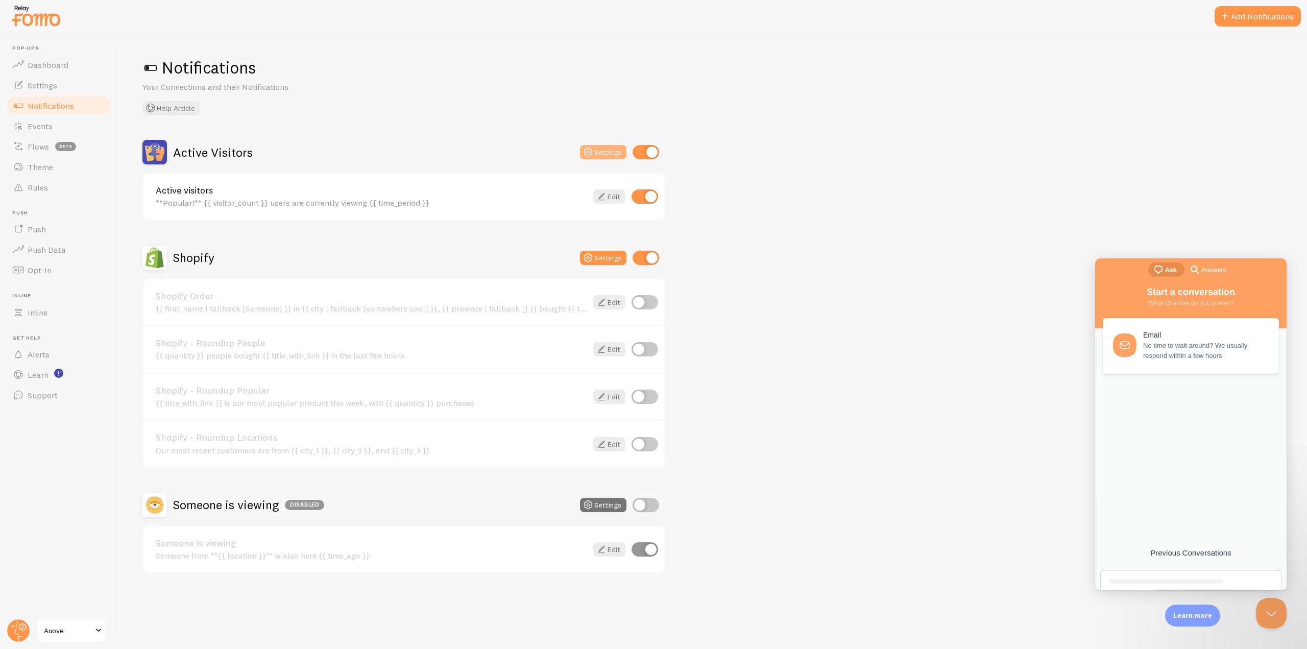
click at [614, 155] on button "Settings" at bounding box center [603, 152] width 46 height 14
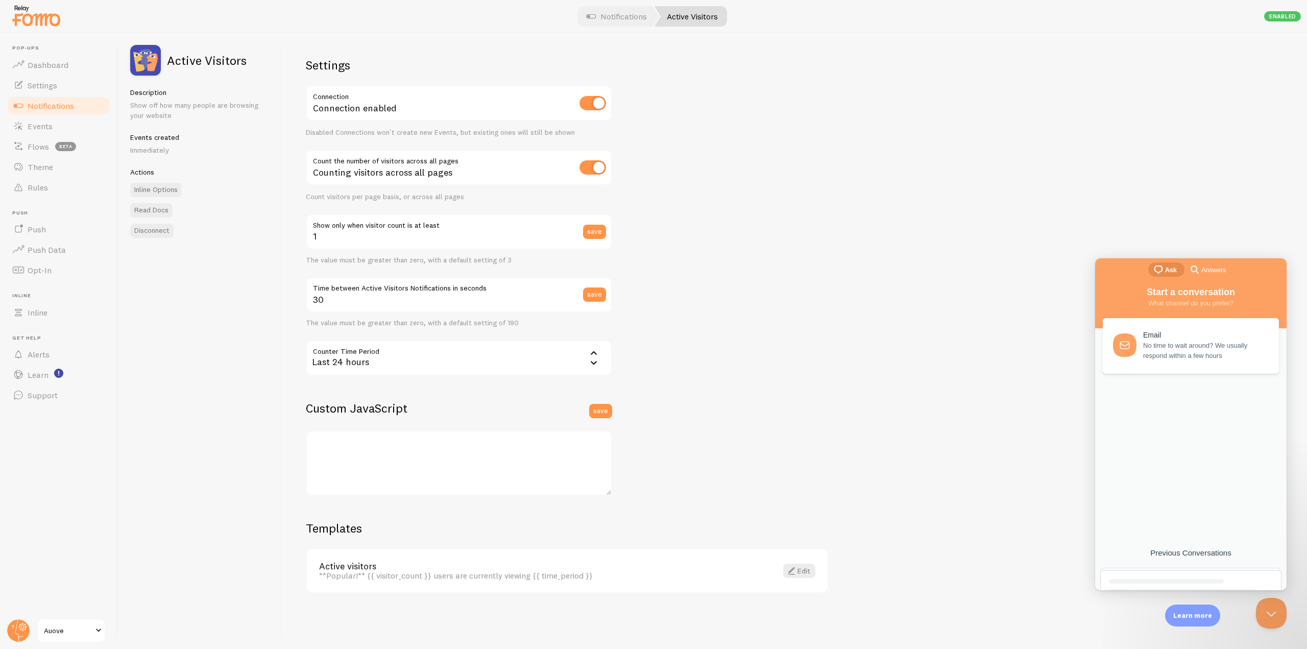
click at [446, 161] on div "Counting visitors across all pages" at bounding box center [459, 168] width 306 height 37
click at [590, 165] on input "checkbox" at bounding box center [592, 167] width 27 height 14
checkbox input "false"
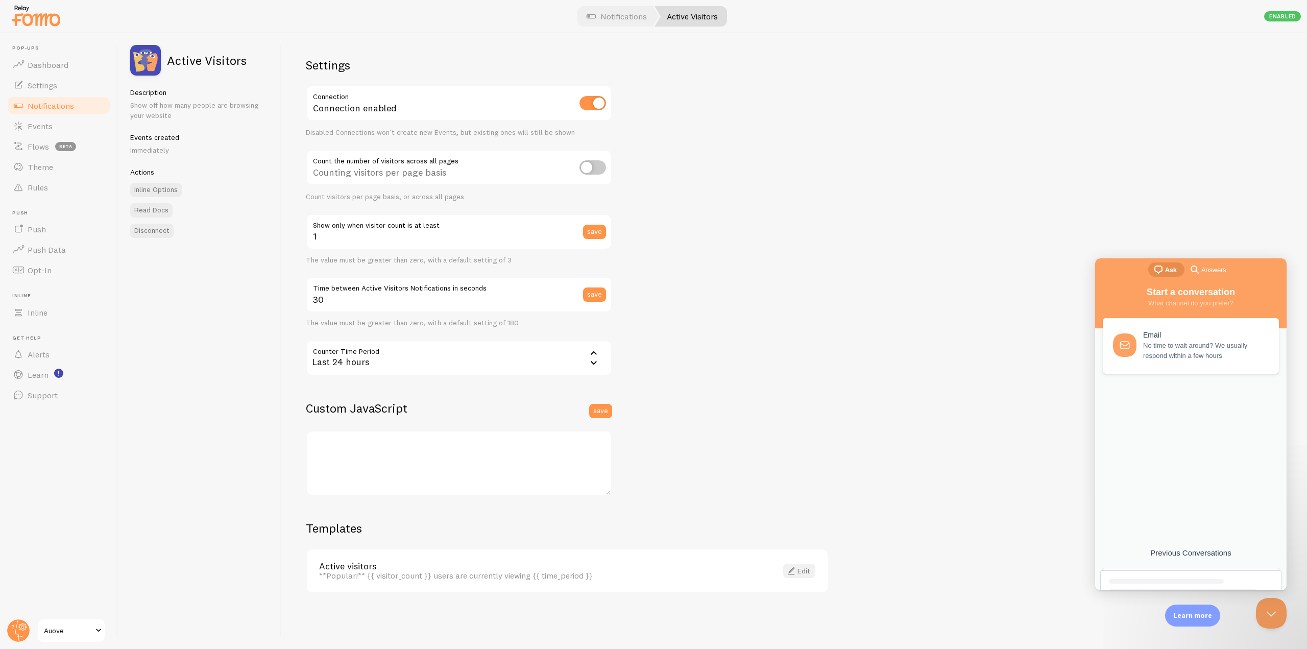
click at [802, 574] on link "Edit" at bounding box center [799, 571] width 32 height 14
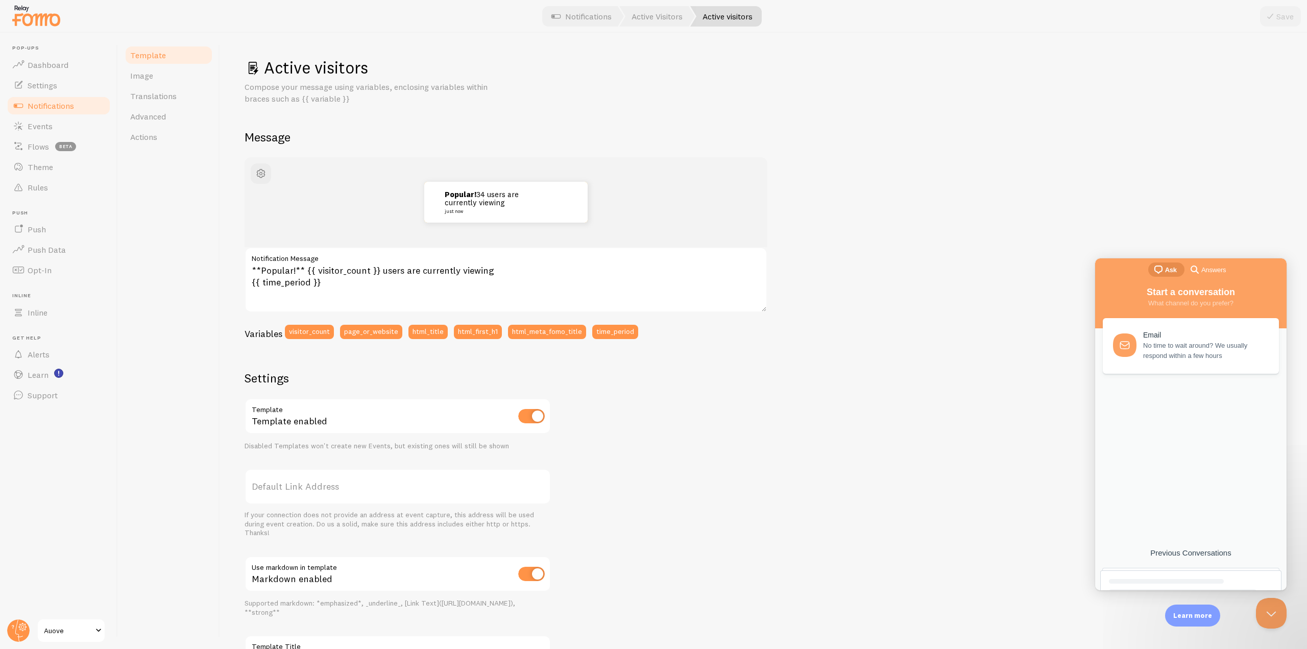
click at [54, 106] on span "Notifications" at bounding box center [51, 106] width 46 height 10
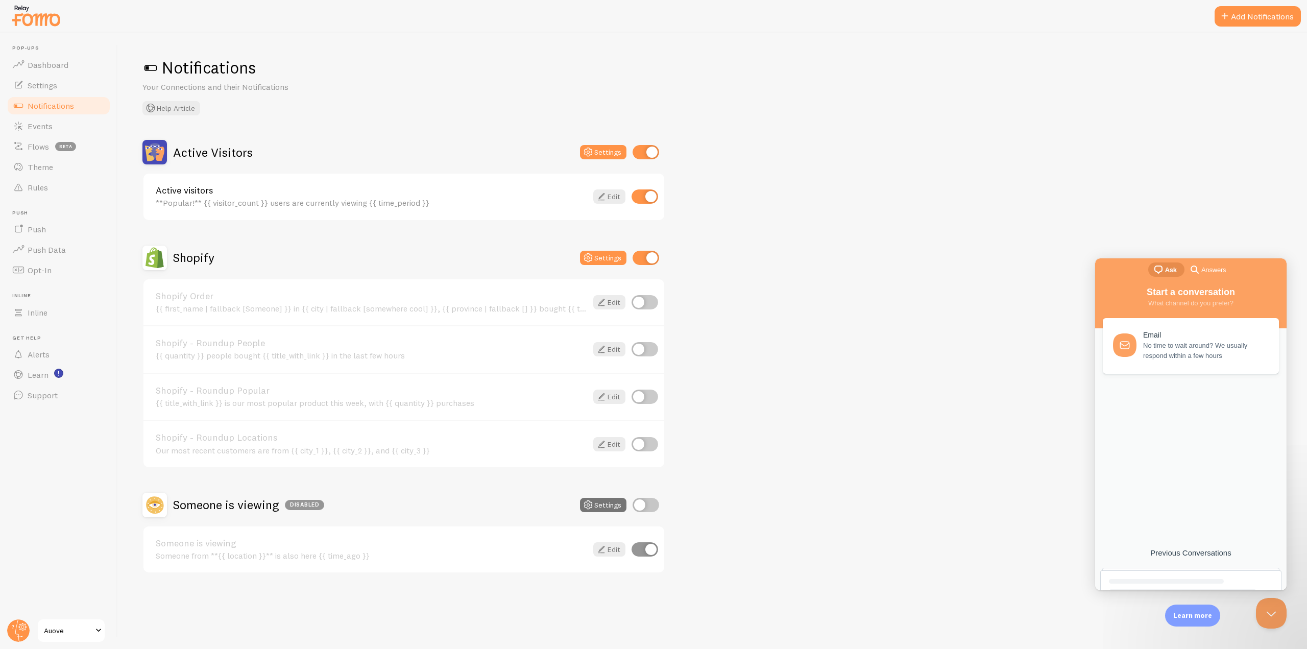
click at [644, 152] on input "checkbox" at bounding box center [646, 152] width 27 height 14
checkbox input "false"
click at [647, 262] on input "checkbox" at bounding box center [646, 258] width 27 height 14
checkbox input "false"
